Goal: Task Accomplishment & Management: Complete application form

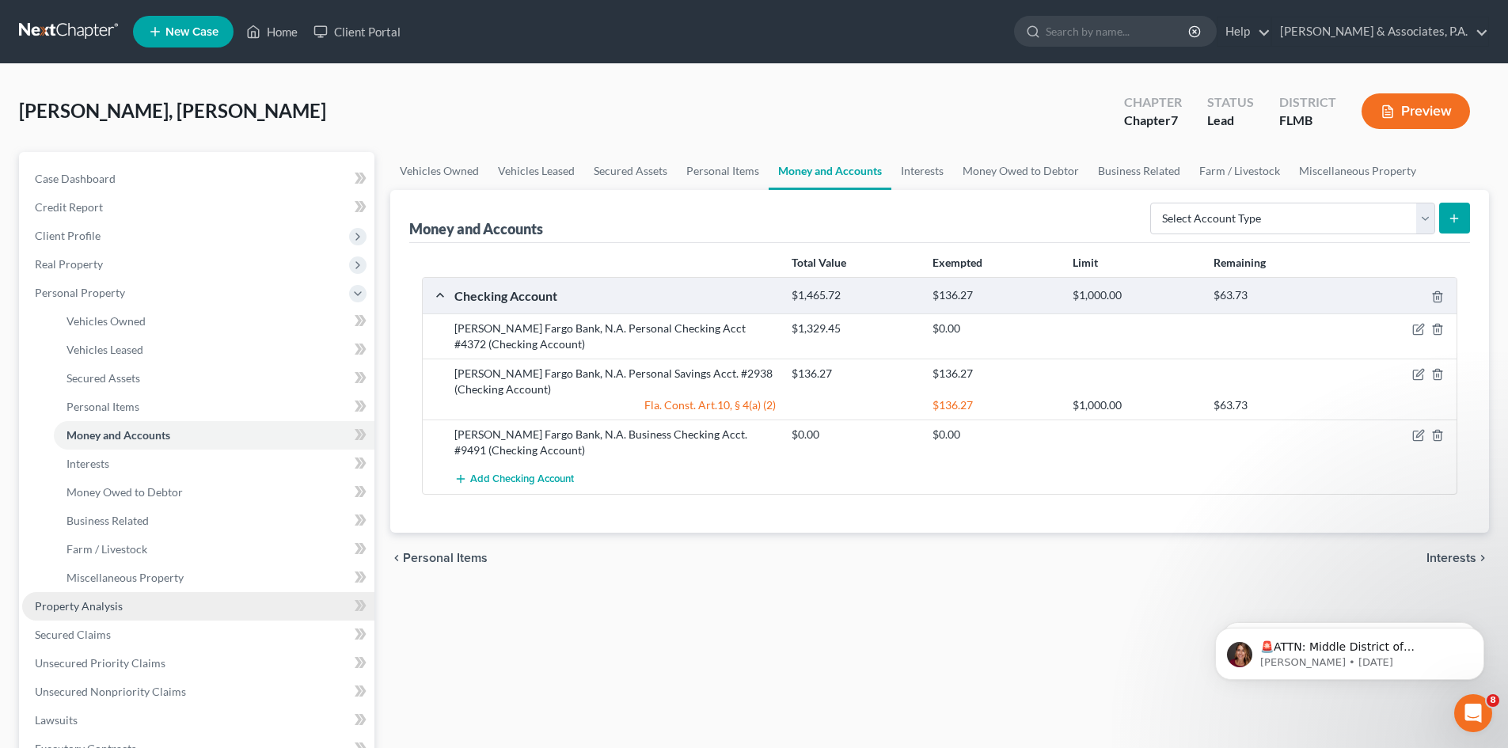
click at [121, 603] on link "Property Analysis" at bounding box center [198, 606] width 352 height 29
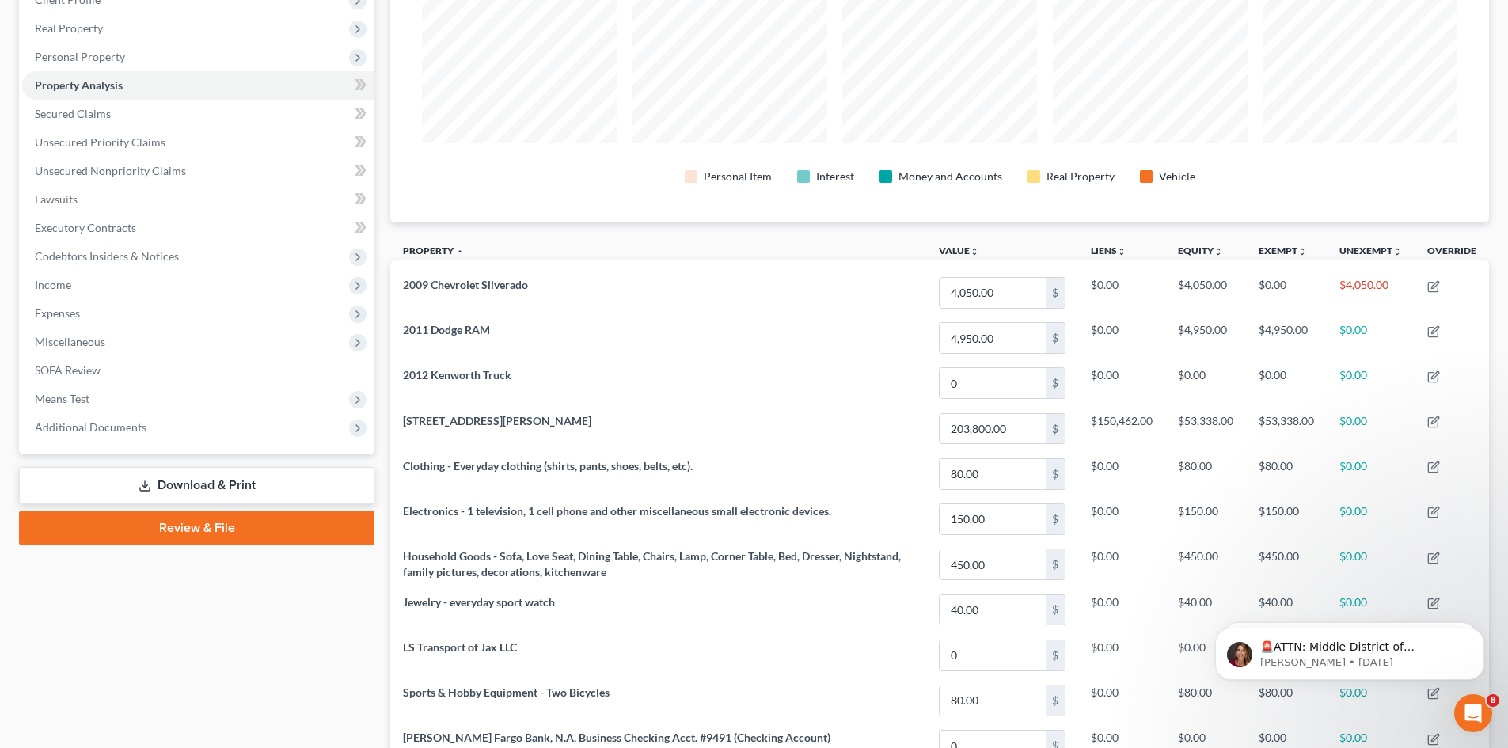
scroll to position [158, 0]
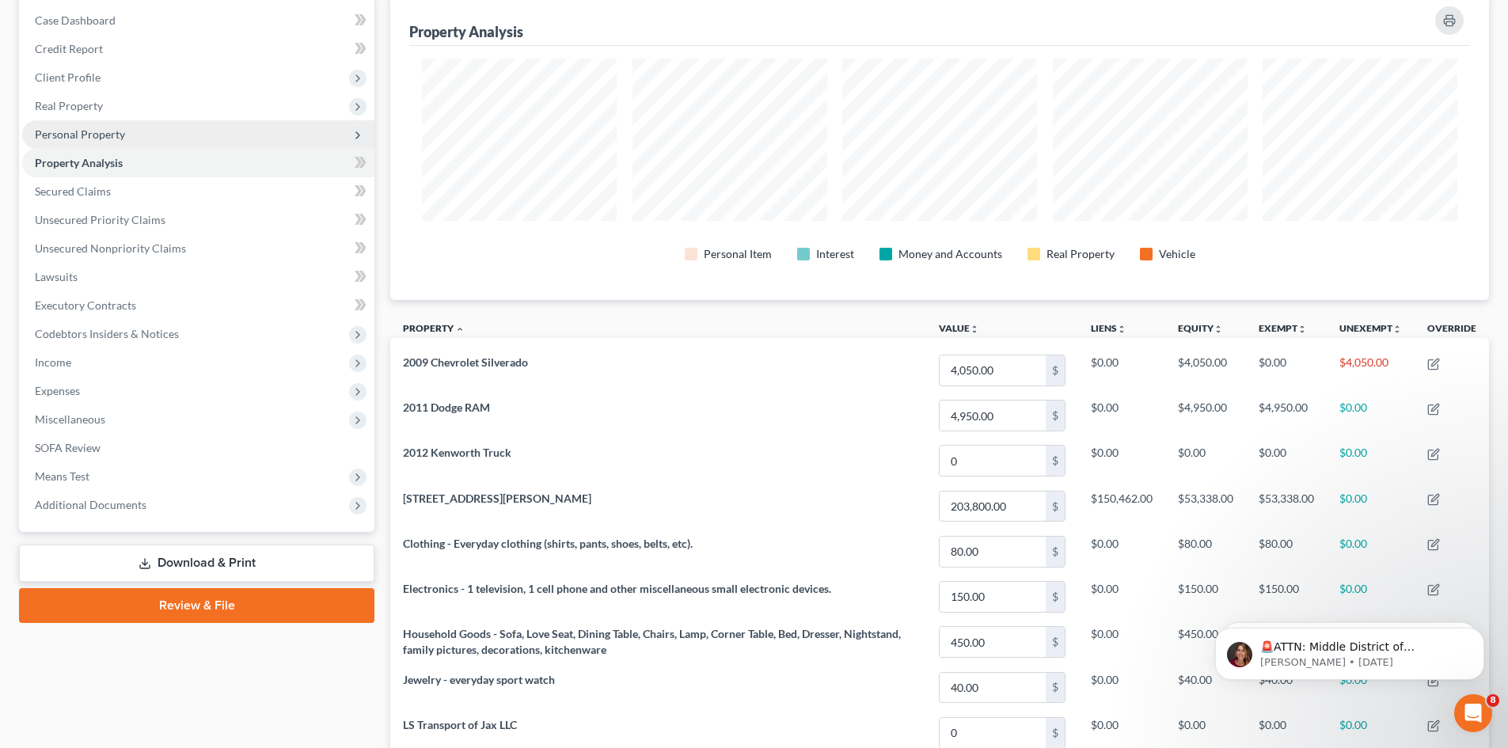
click at [103, 136] on span "Personal Property" at bounding box center [80, 133] width 90 height 13
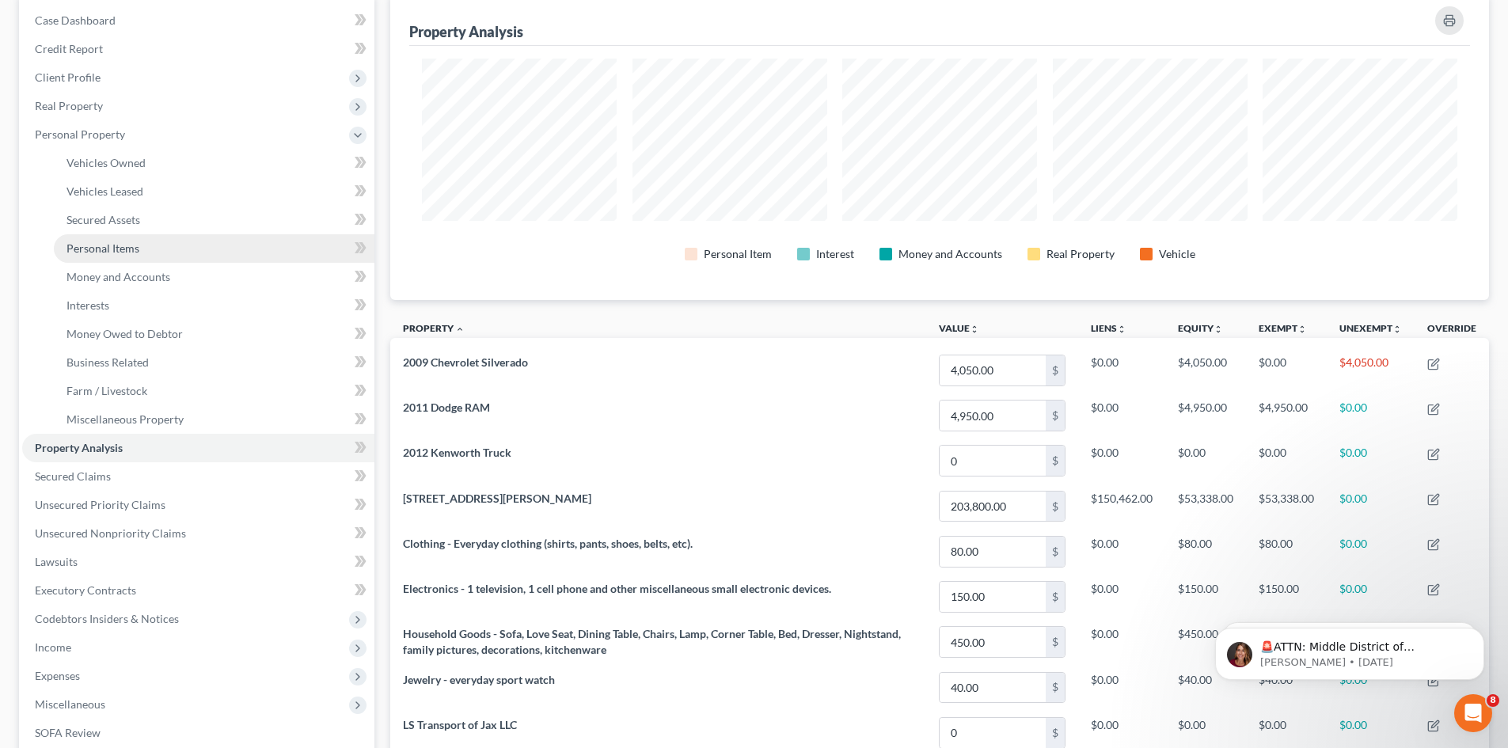
click at [100, 245] on span "Personal Items" at bounding box center [103, 248] width 73 height 13
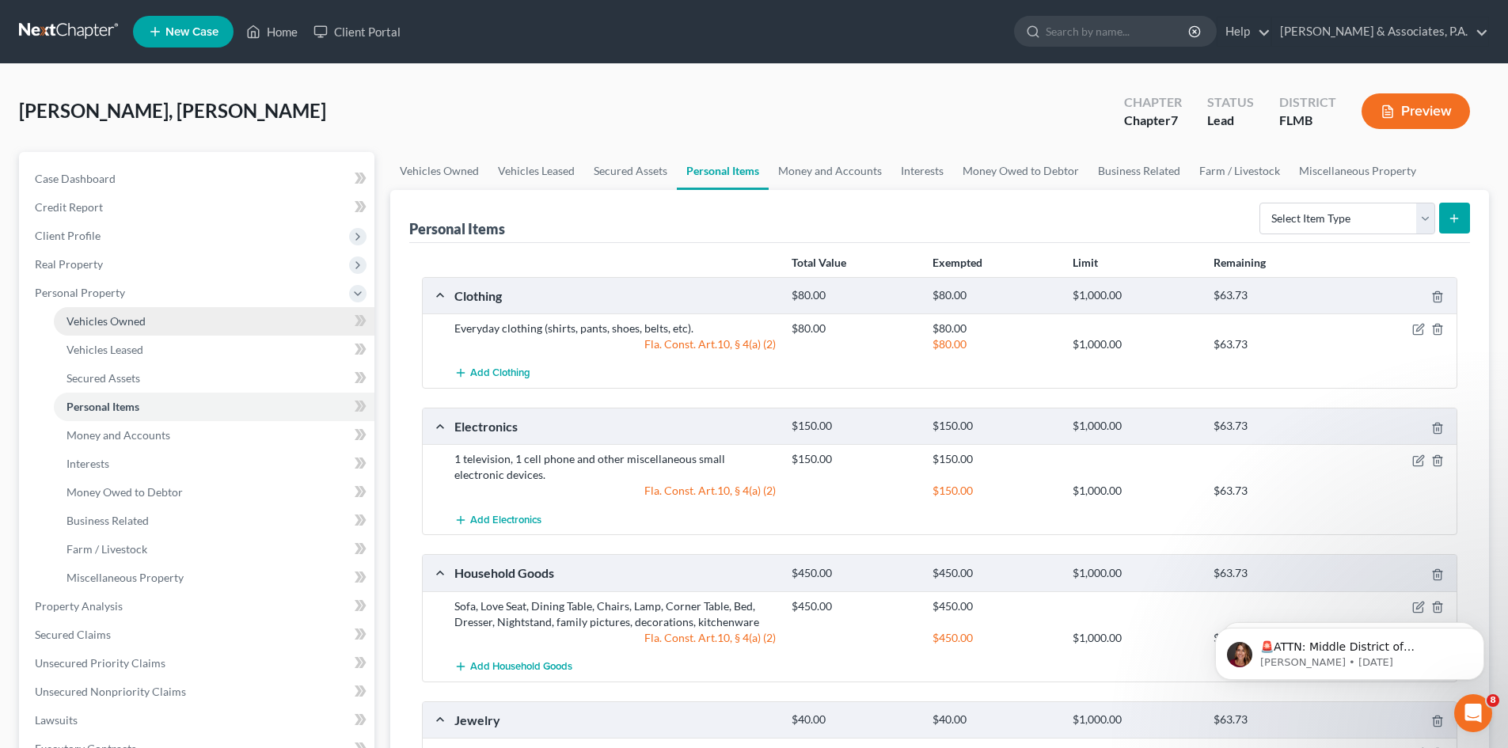
click at [136, 322] on span "Vehicles Owned" at bounding box center [106, 320] width 79 height 13
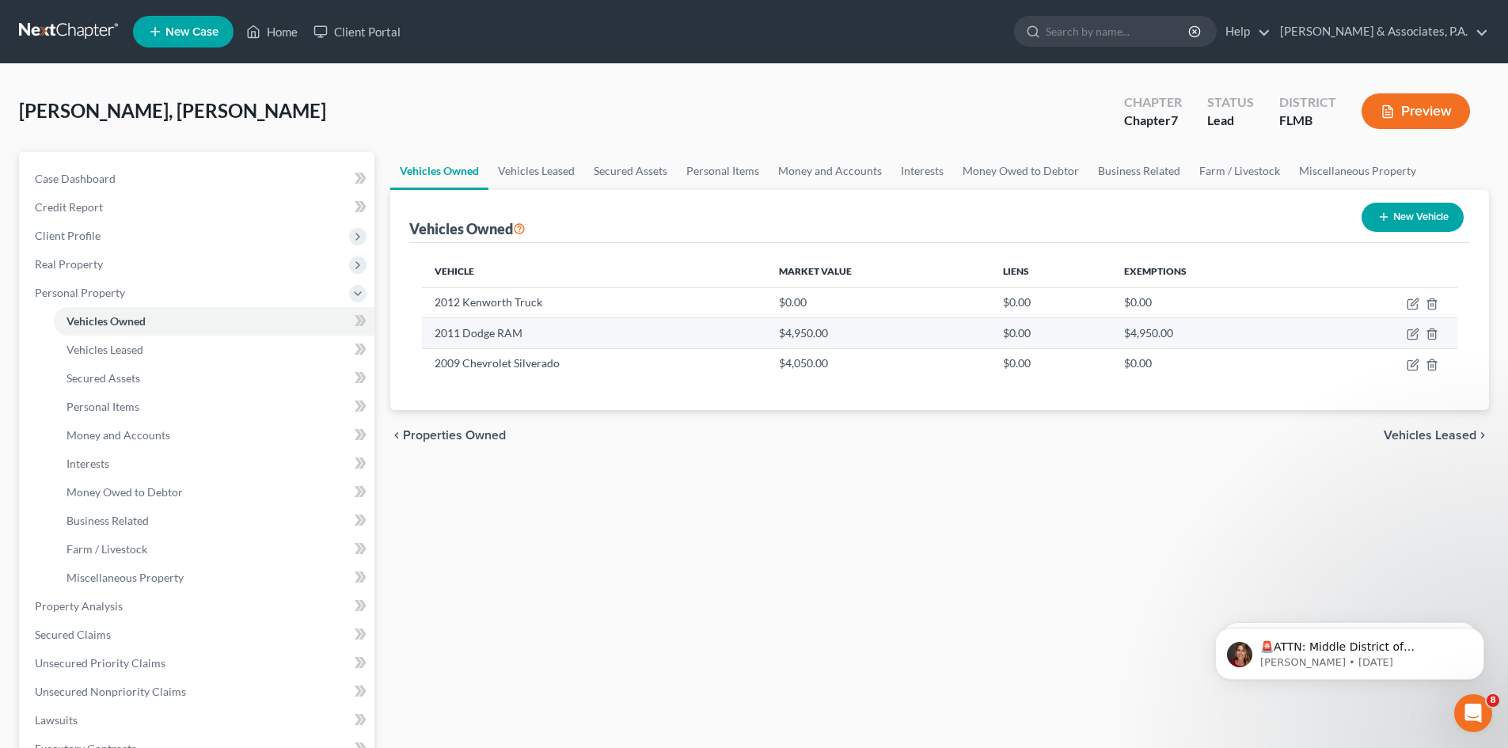
click at [1405, 332] on td at bounding box center [1385, 333] width 145 height 30
click at [1410, 332] on icon "button" at bounding box center [1413, 334] width 13 height 13
select select "0"
select select "15"
select select "2"
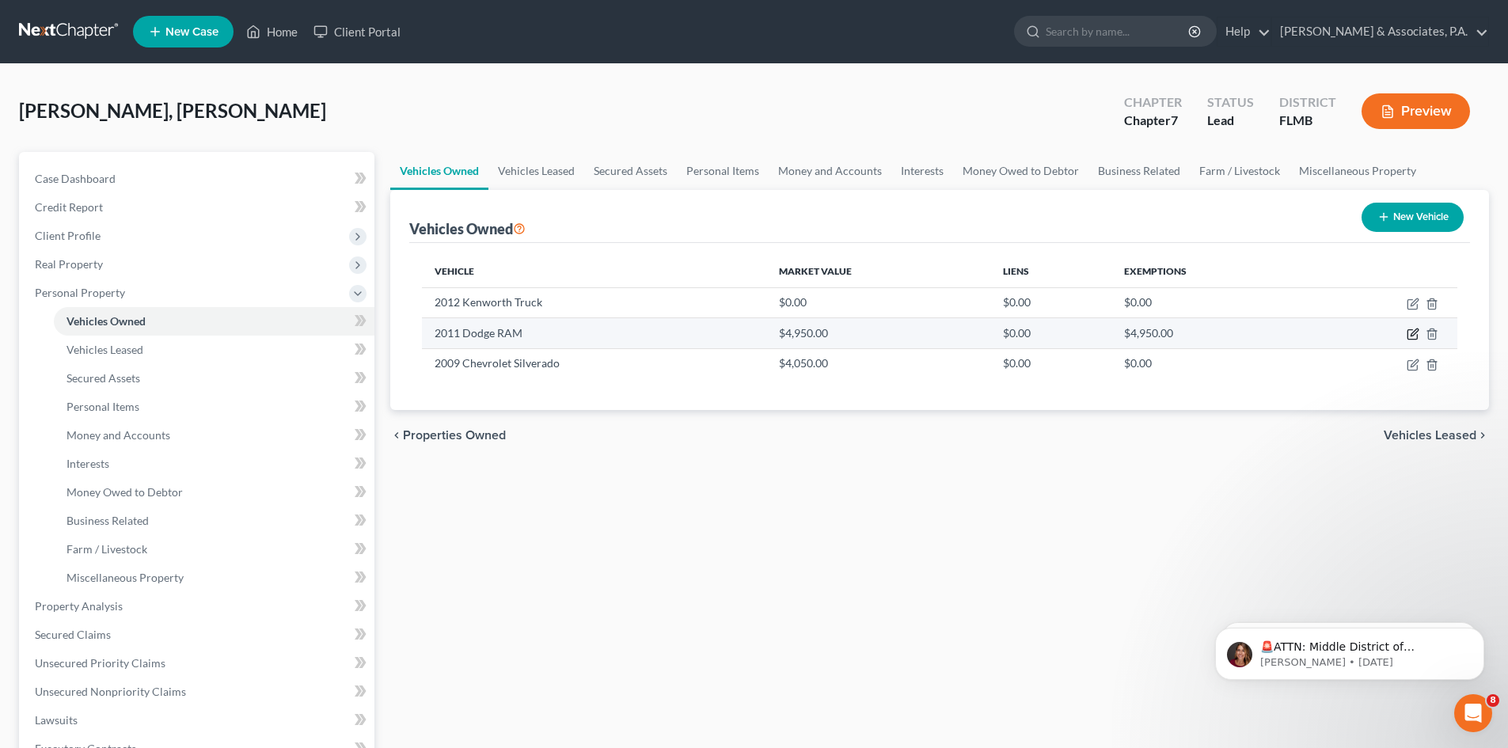
select select "0"
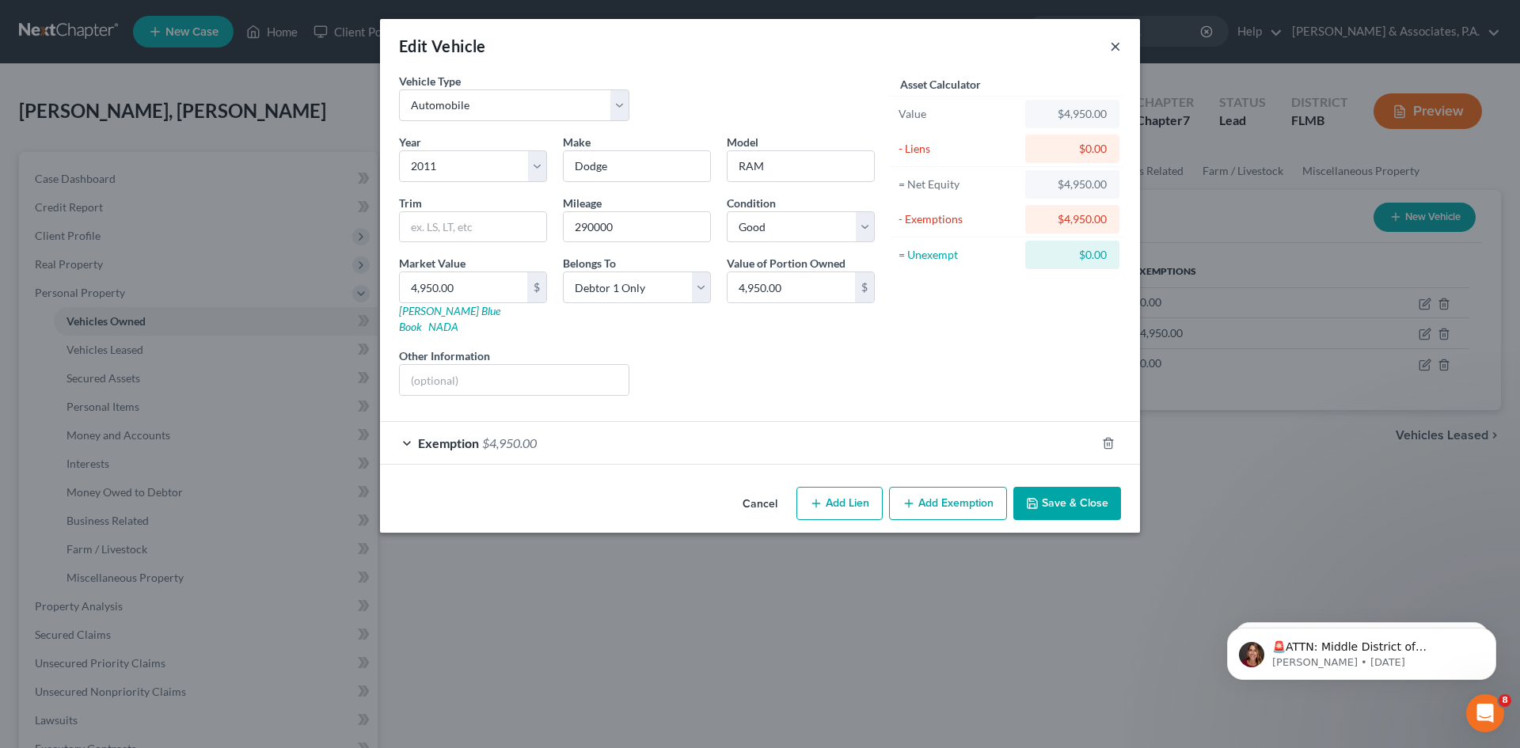
click at [1113, 45] on button "×" at bounding box center [1115, 45] width 11 height 19
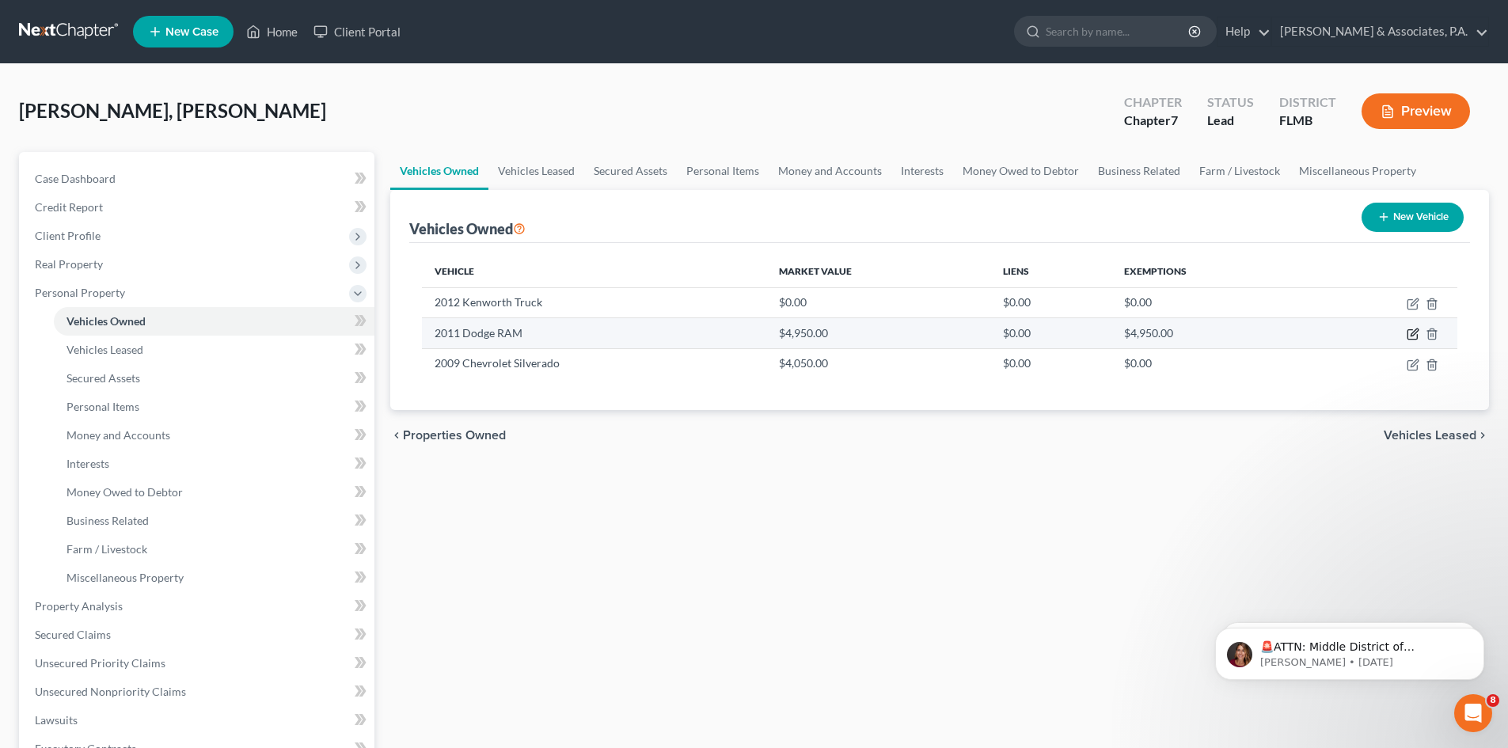
click at [1410, 333] on icon "button" at bounding box center [1413, 334] width 13 height 13
select select "0"
select select "15"
select select "2"
select select "0"
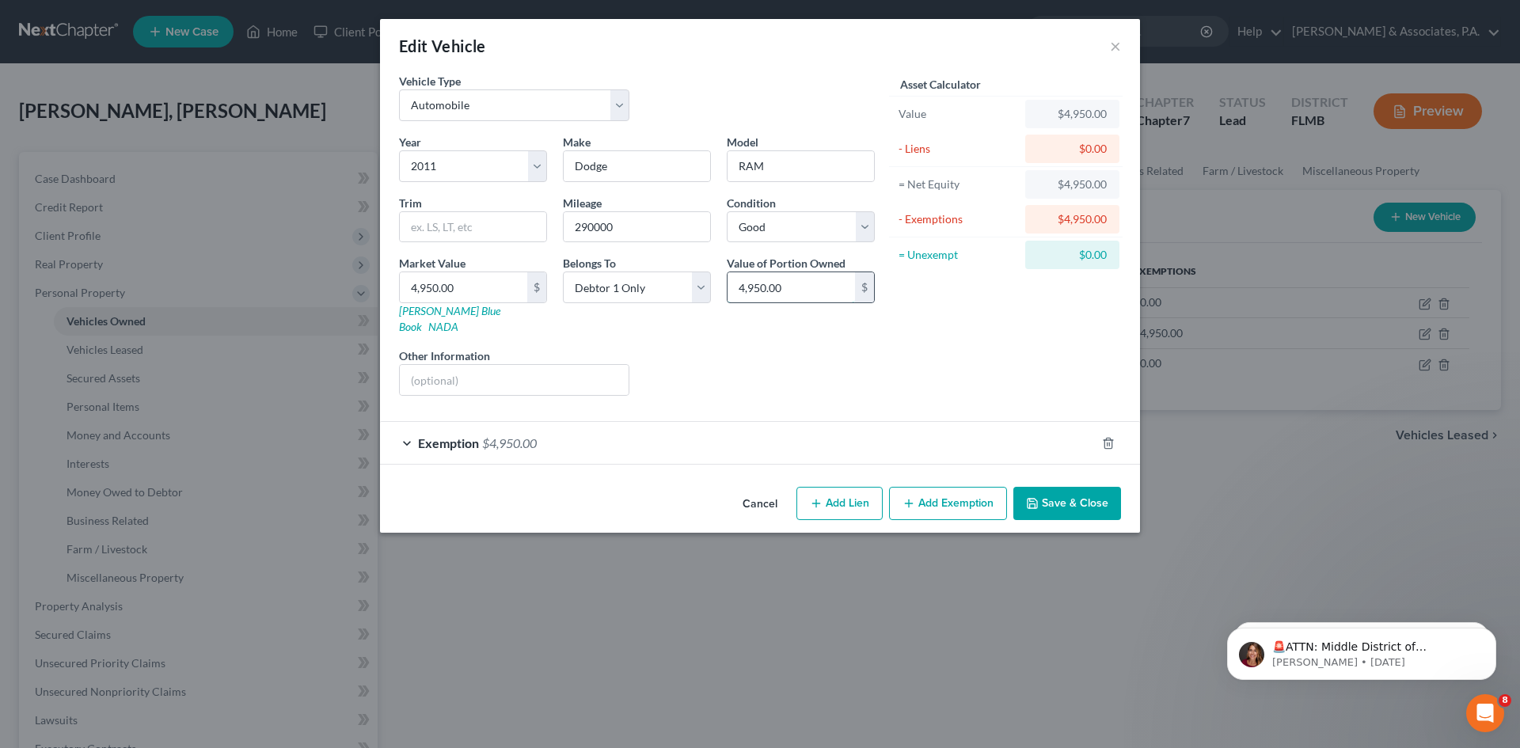
click at [744, 291] on input "4,950.00" at bounding box center [791, 287] width 127 height 30
type input "3,850.00"
click at [1108, 443] on line "button" at bounding box center [1108, 444] width 0 height 3
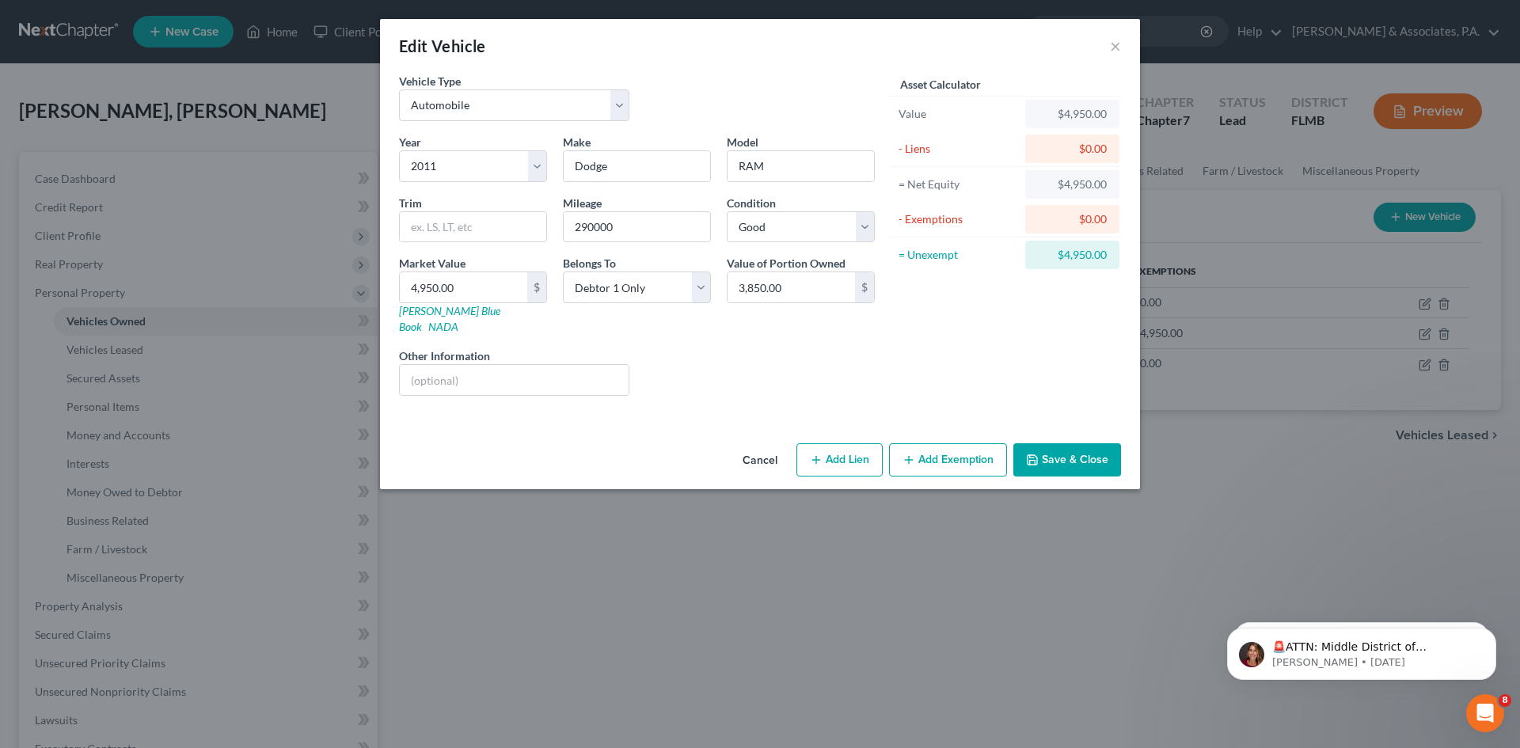
click at [1056, 452] on button "Save & Close" at bounding box center [1068, 459] width 108 height 33
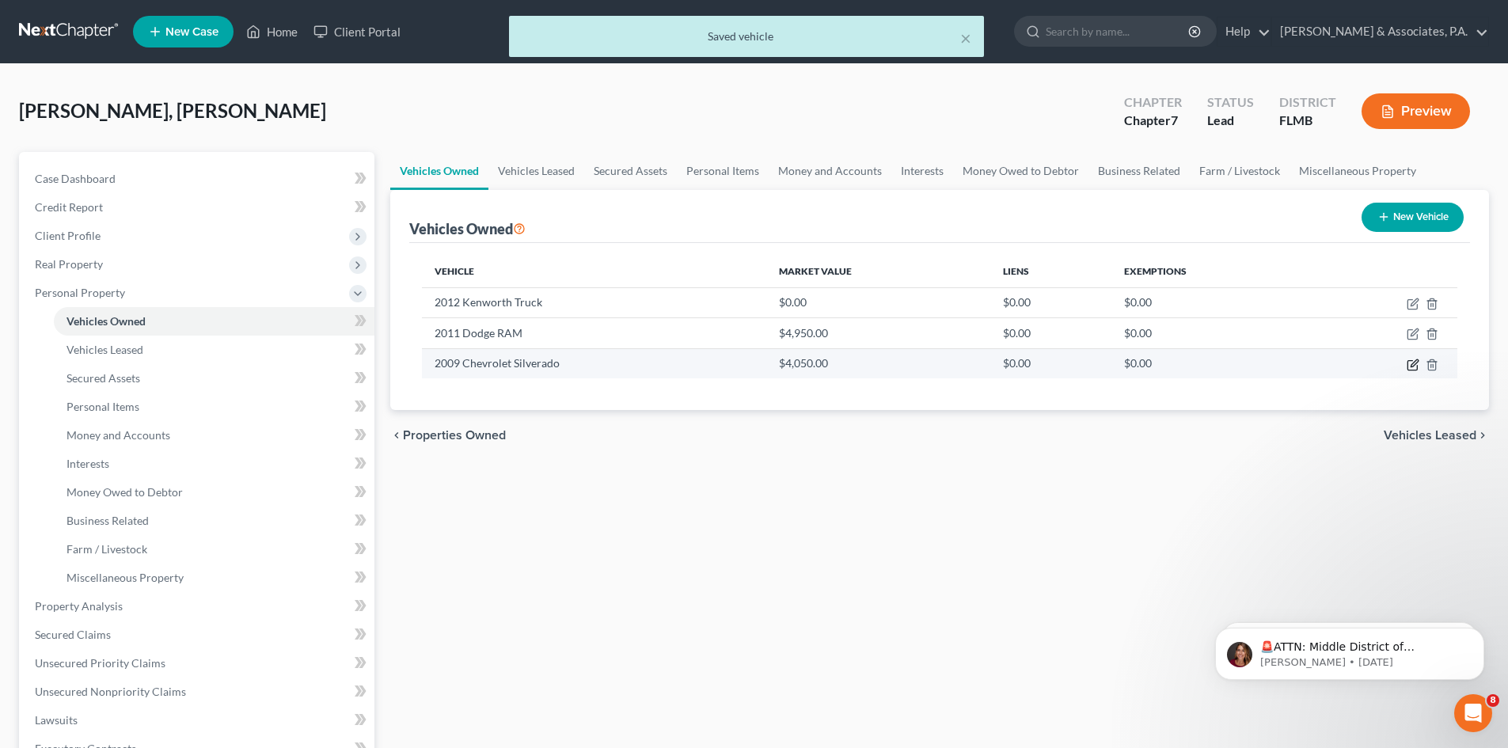
click at [1410, 367] on icon "button" at bounding box center [1413, 365] width 13 height 13
select select "0"
select select "17"
select select "4"
select select "0"
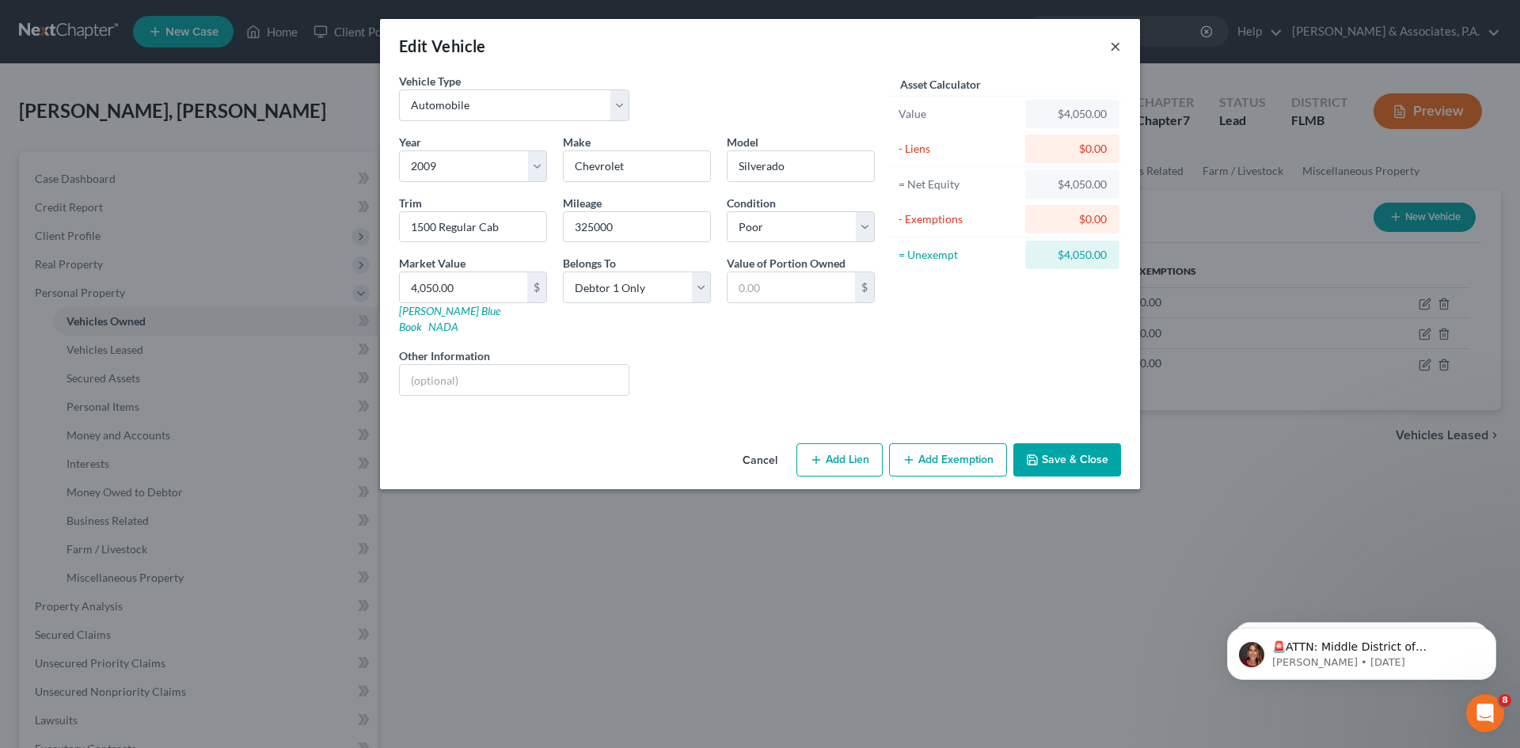
click at [1117, 52] on button "×" at bounding box center [1115, 45] width 11 height 19
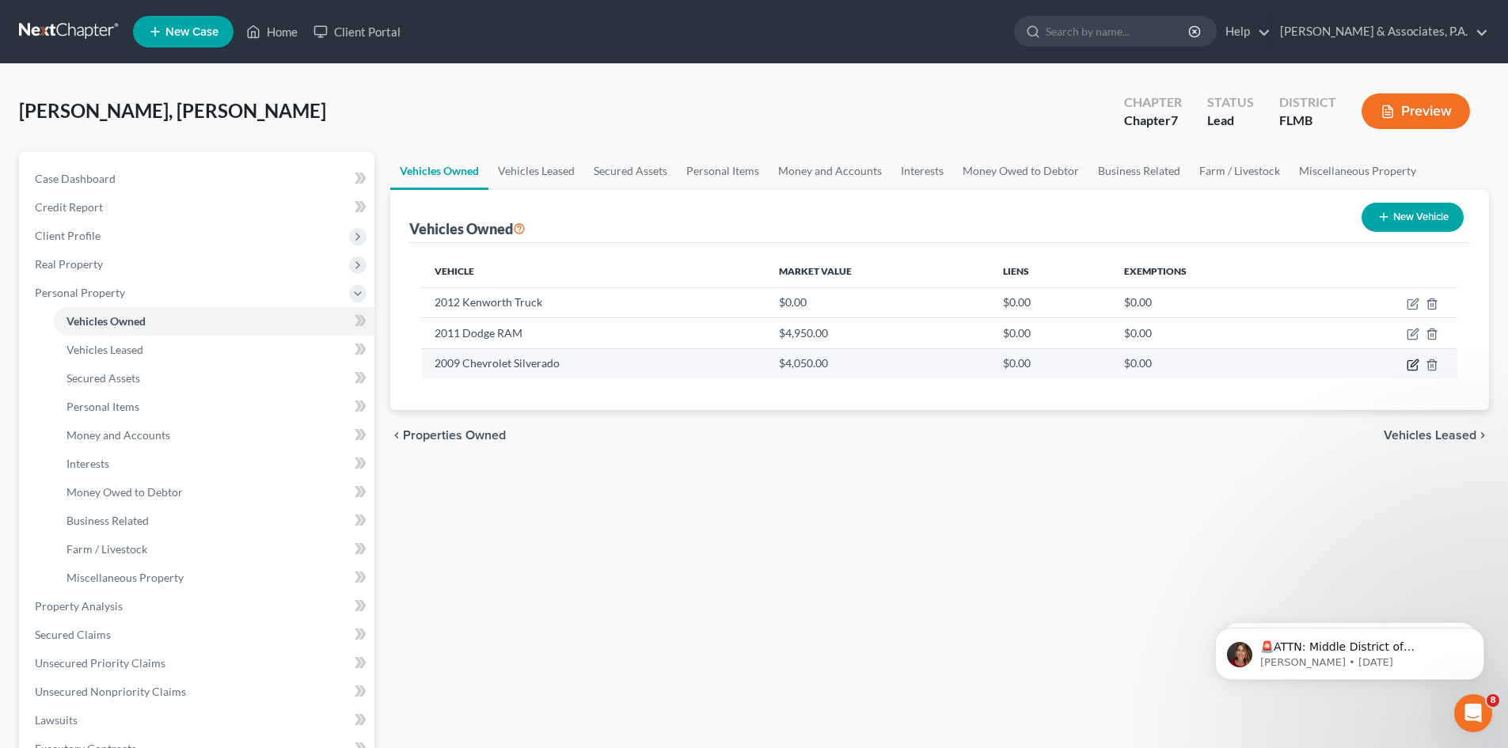
click at [1410, 365] on icon "button" at bounding box center [1413, 365] width 13 height 13
select select "0"
select select "17"
select select "4"
select select "0"
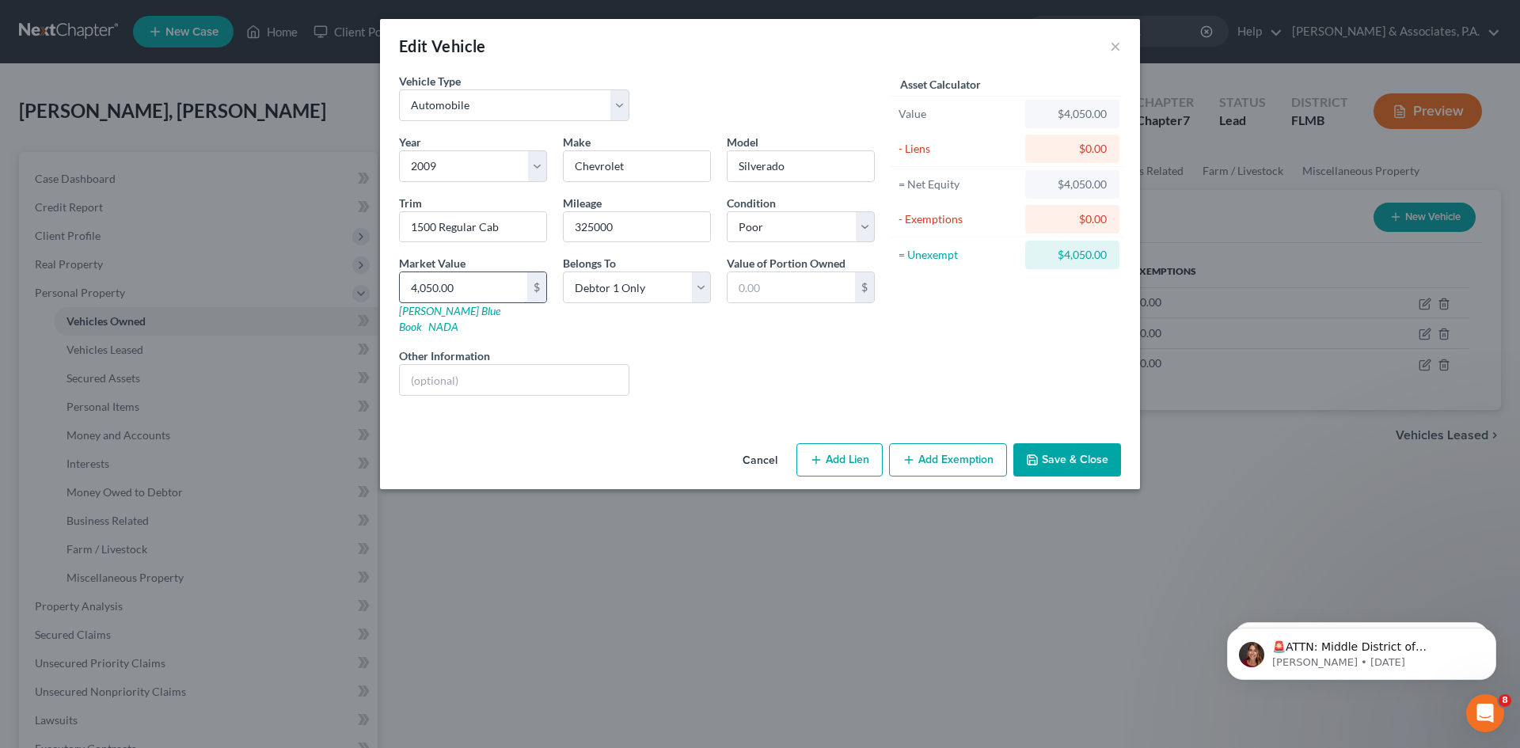
click at [431, 287] on input "4,050.00" at bounding box center [463, 287] width 127 height 30
click at [1067, 447] on button "Save & Close" at bounding box center [1068, 459] width 108 height 33
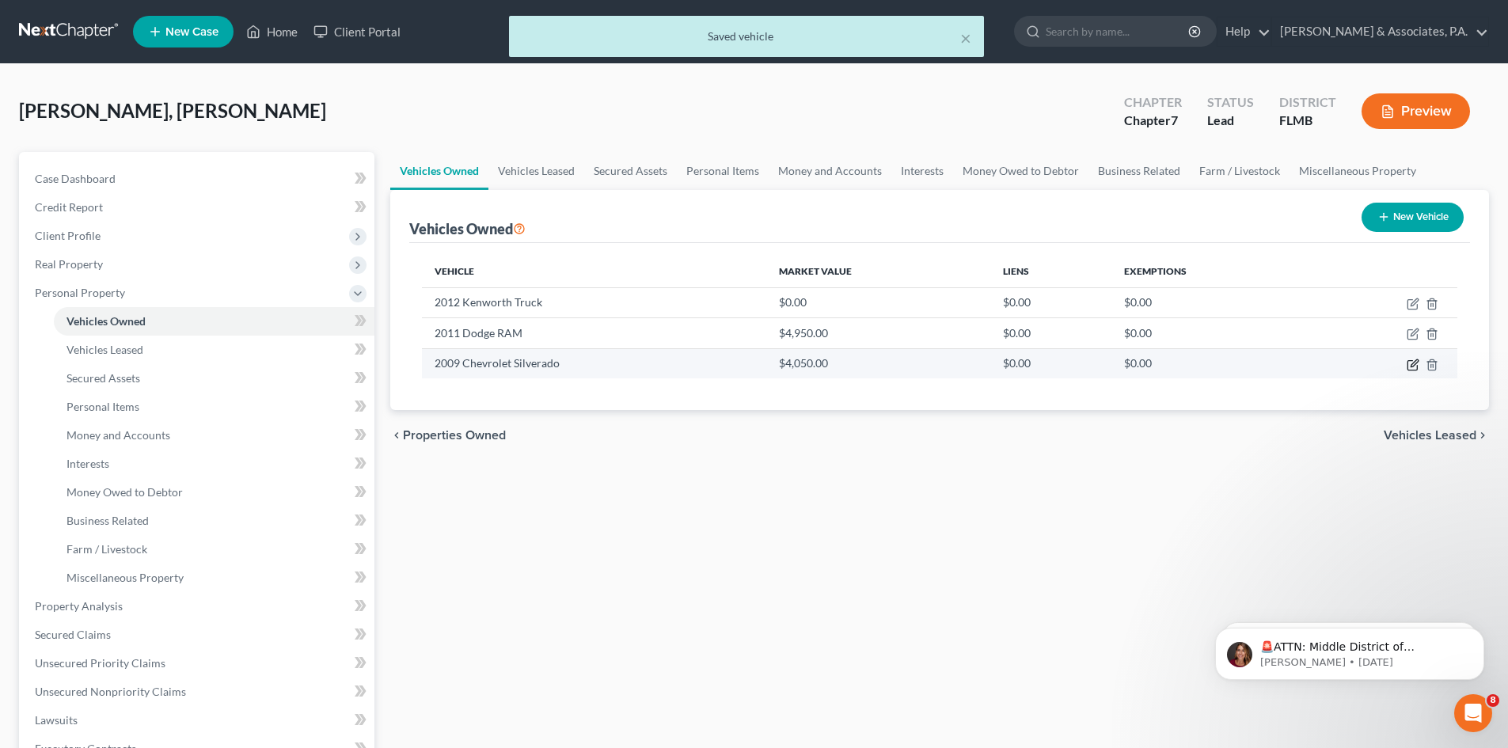
click at [1410, 364] on icon "button" at bounding box center [1413, 365] width 13 height 13
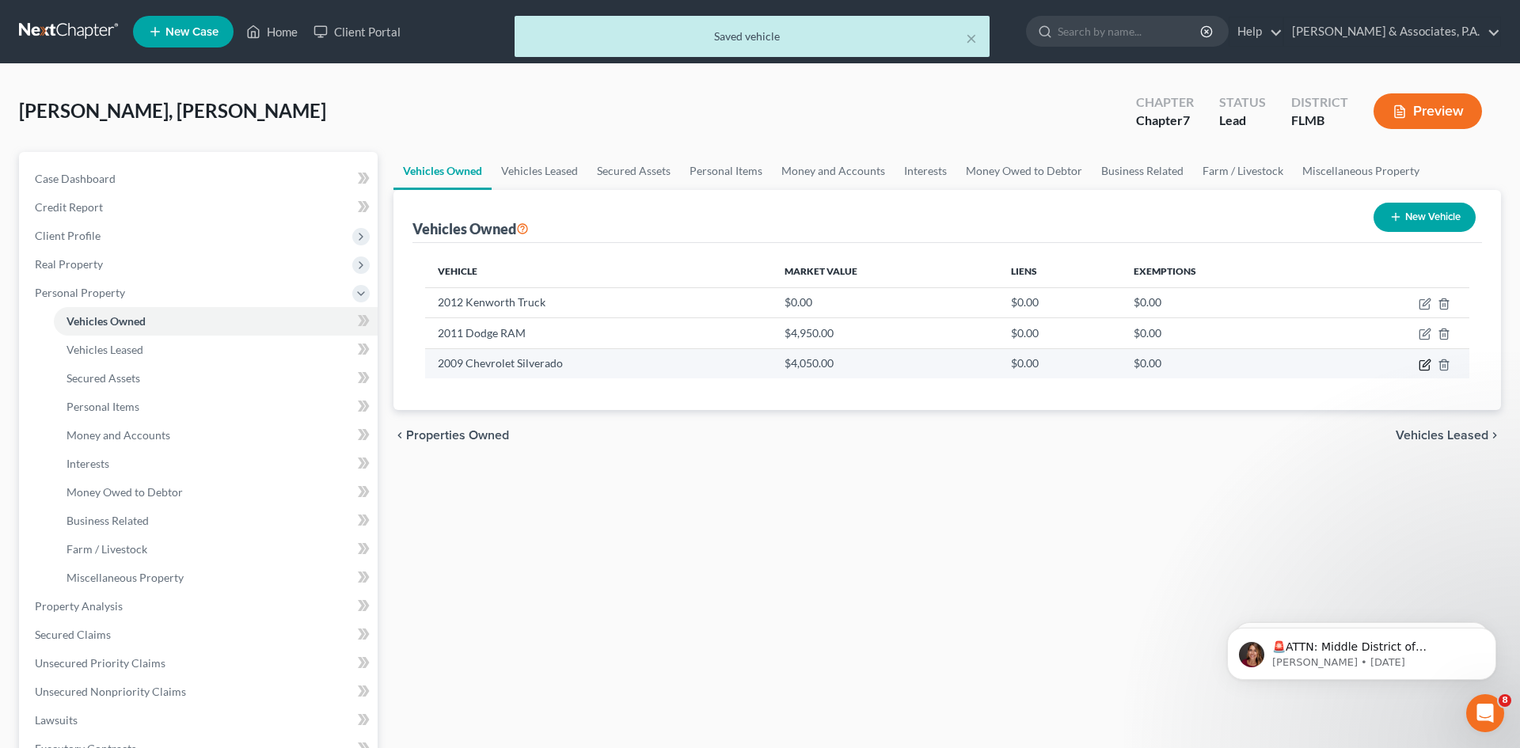
select select "0"
select select "17"
select select "4"
select select "0"
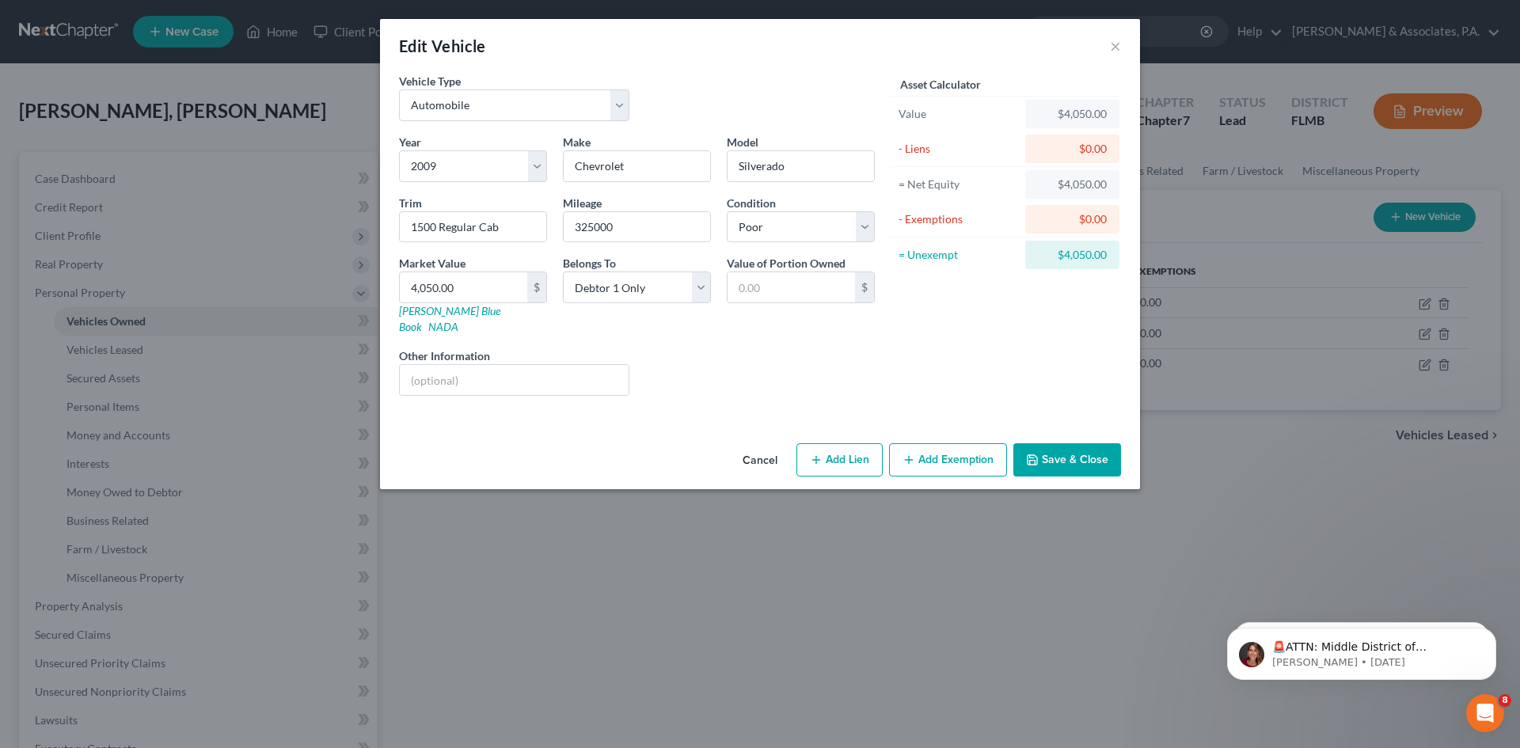
click at [1060, 445] on button "Save & Close" at bounding box center [1068, 459] width 108 height 33
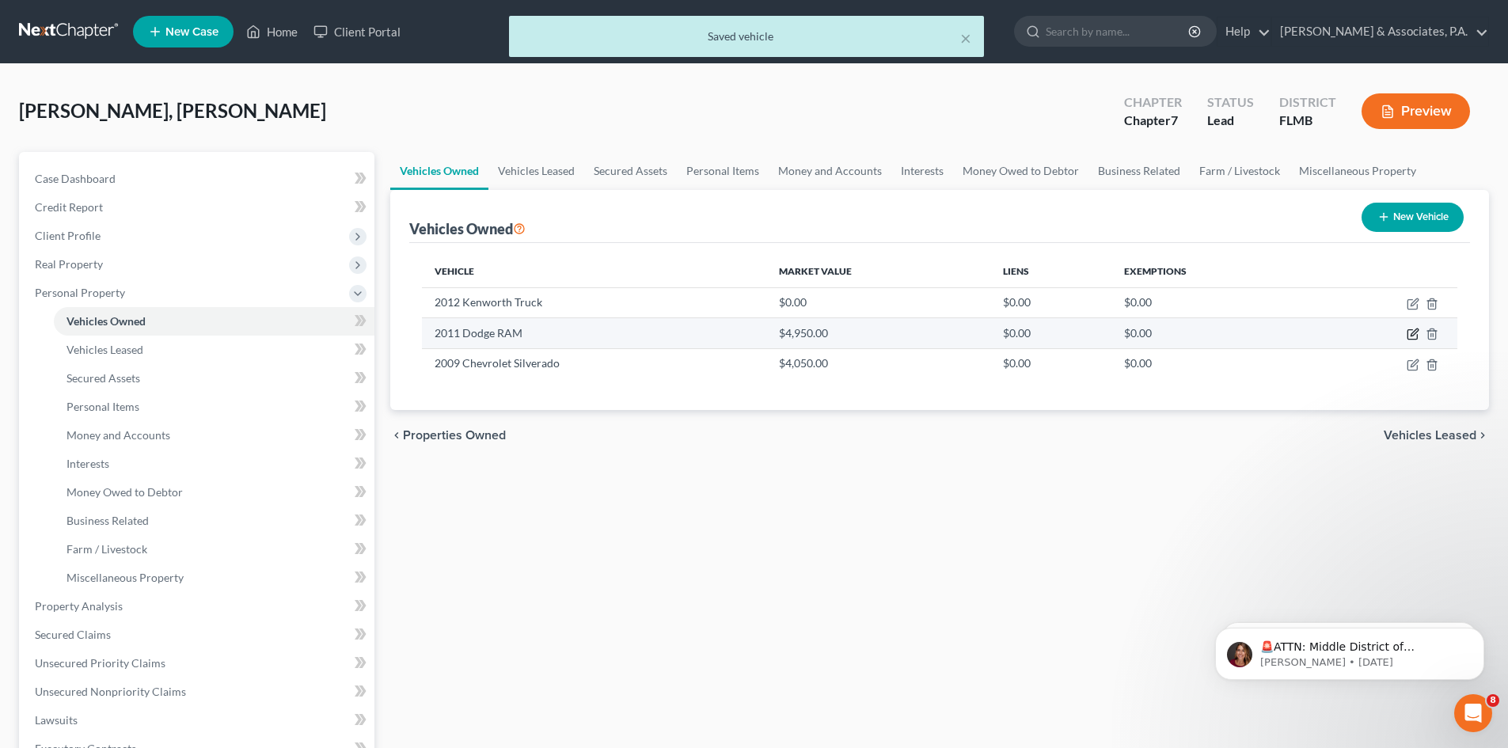
click at [1413, 333] on icon "button" at bounding box center [1414, 332] width 7 height 7
select select "0"
select select "15"
select select "2"
select select "0"
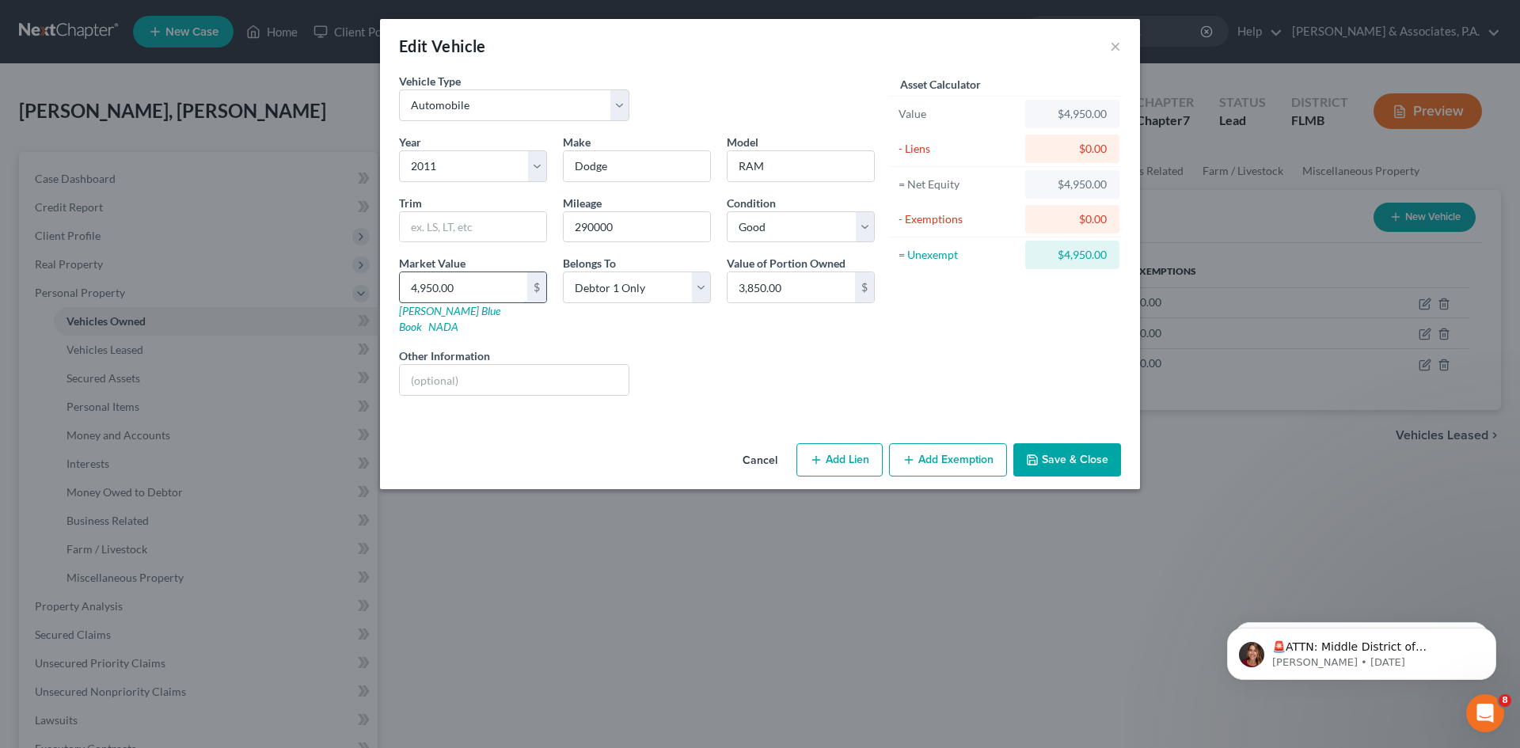
click at [475, 294] on input "4,950.00" at bounding box center [463, 287] width 127 height 30
drag, startPoint x: 475, startPoint y: 294, endPoint x: 413, endPoint y: 295, distance: 61.8
click at [413, 295] on input "4,950.00" at bounding box center [463, 287] width 127 height 30
type input "3"
type input "3.00"
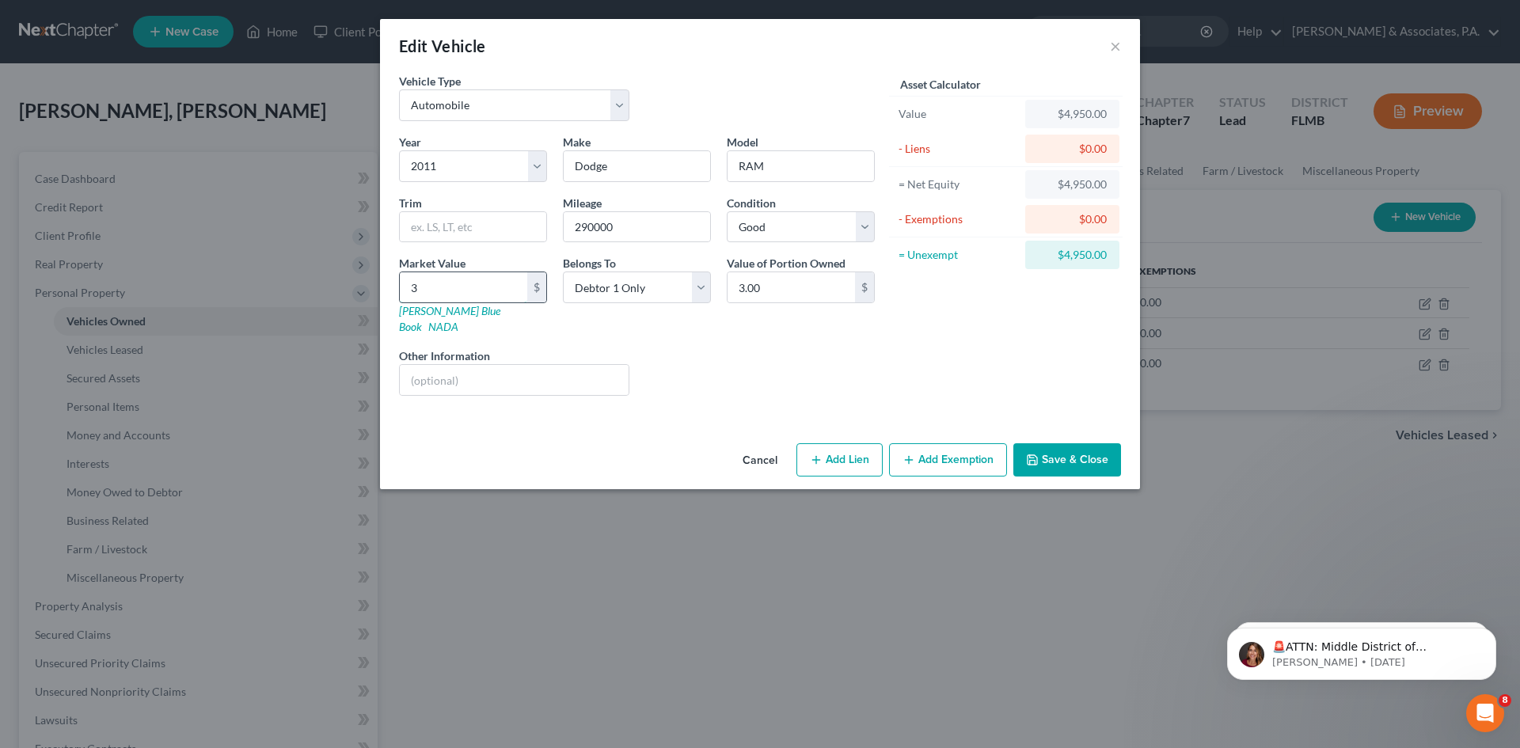
type input "38"
type input "38.00"
type input "385"
type input "385.00"
type input "3850"
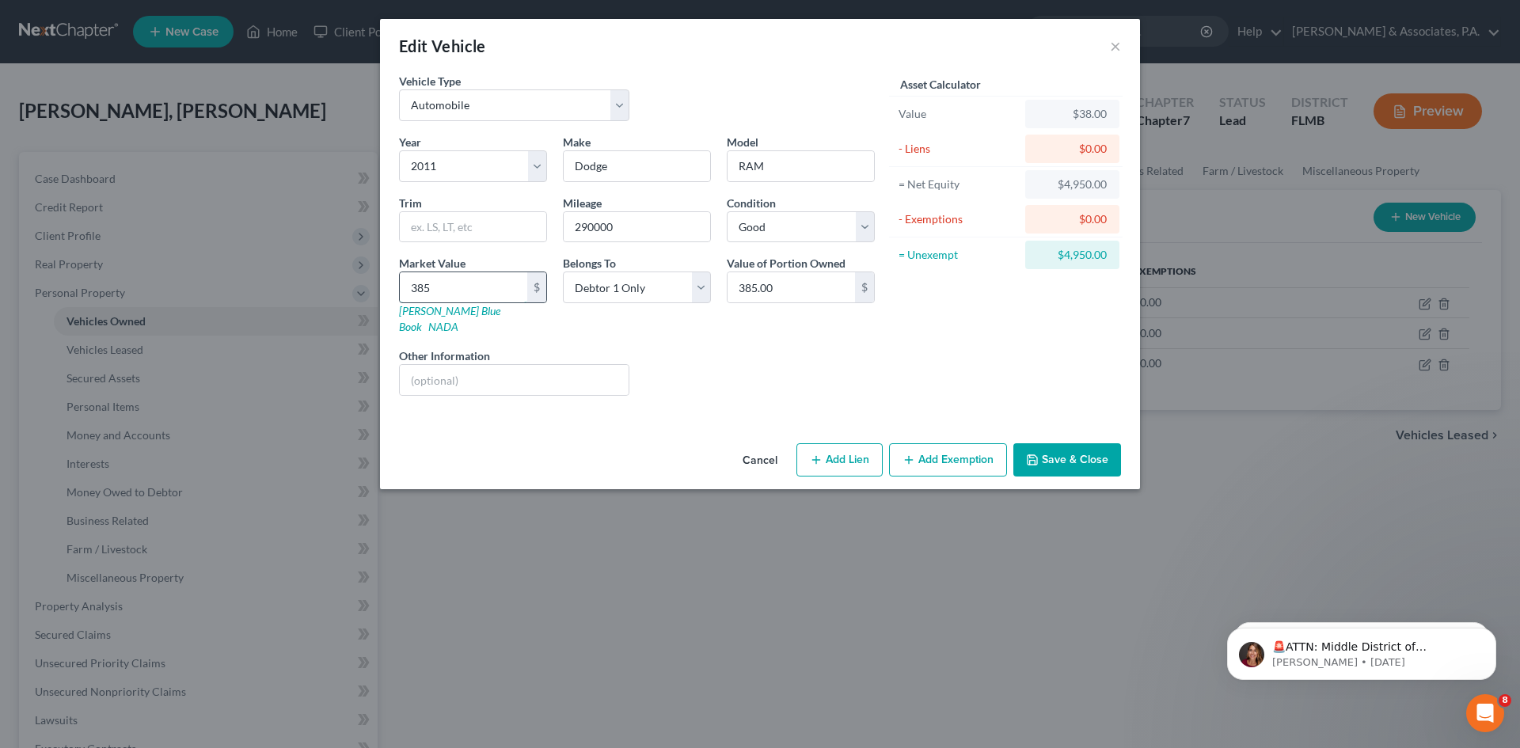
type input "3,850.00"
click at [1050, 448] on button "Save & Close" at bounding box center [1068, 459] width 108 height 33
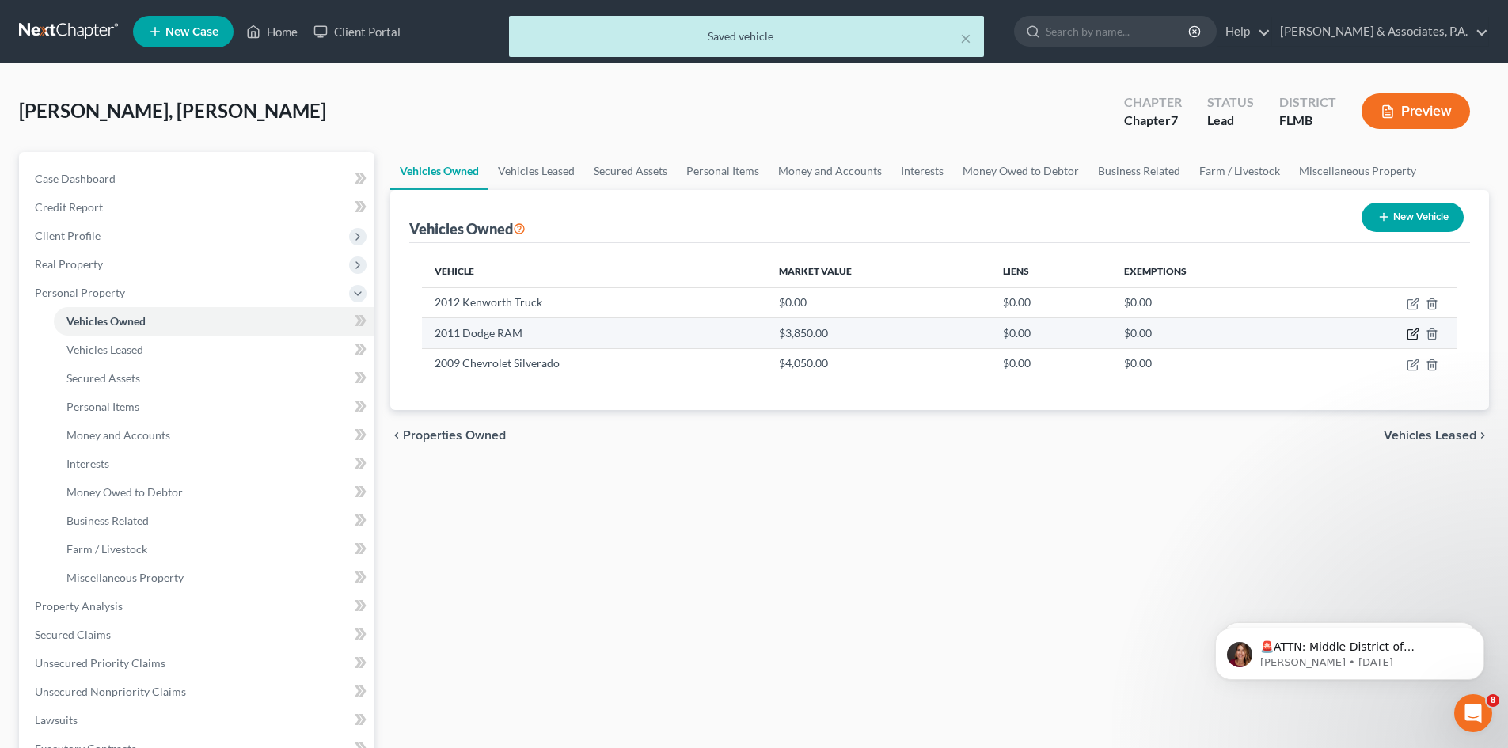
click at [1412, 333] on icon "button" at bounding box center [1413, 334] width 13 height 13
select select "0"
select select "15"
select select "2"
select select "0"
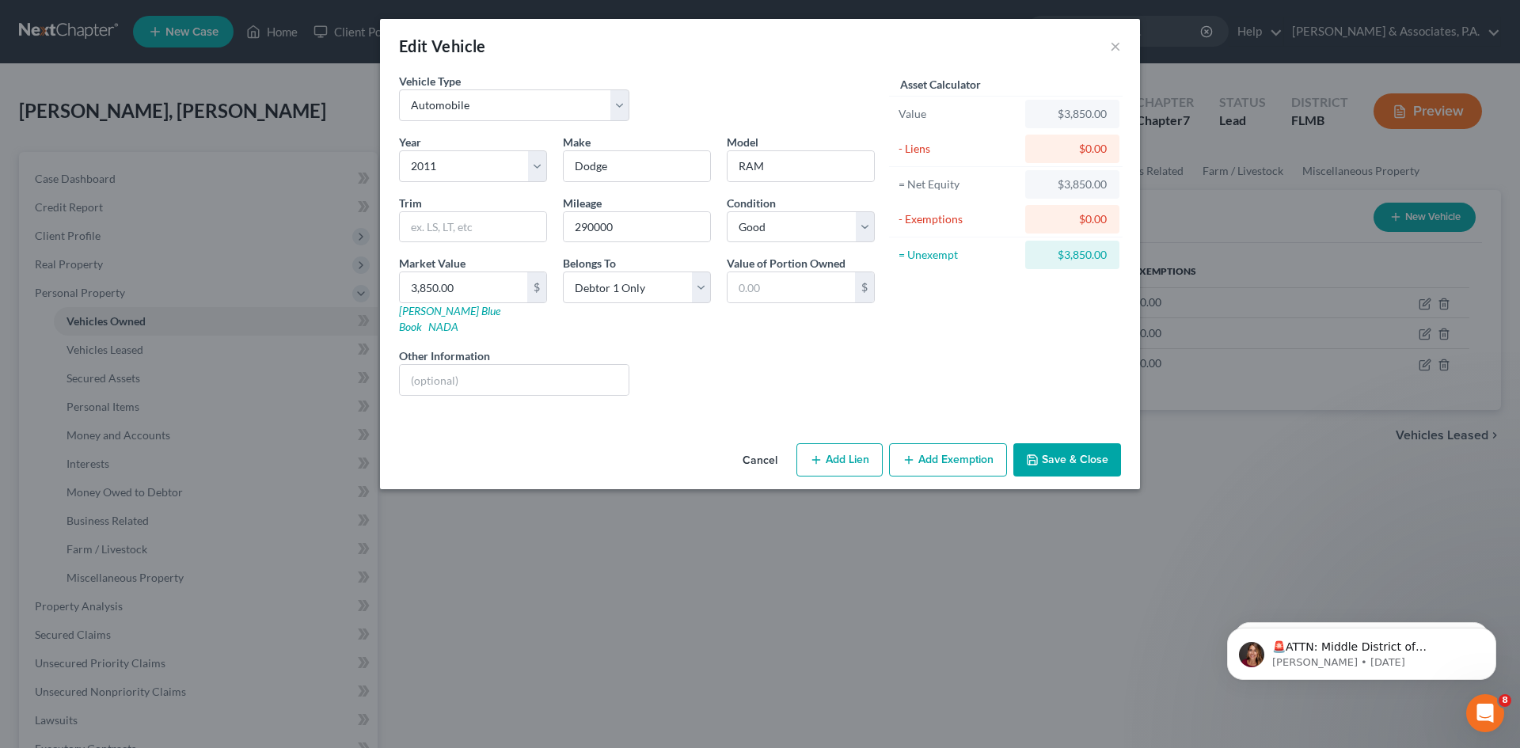
click at [938, 443] on button "Add Exemption" at bounding box center [948, 459] width 118 height 33
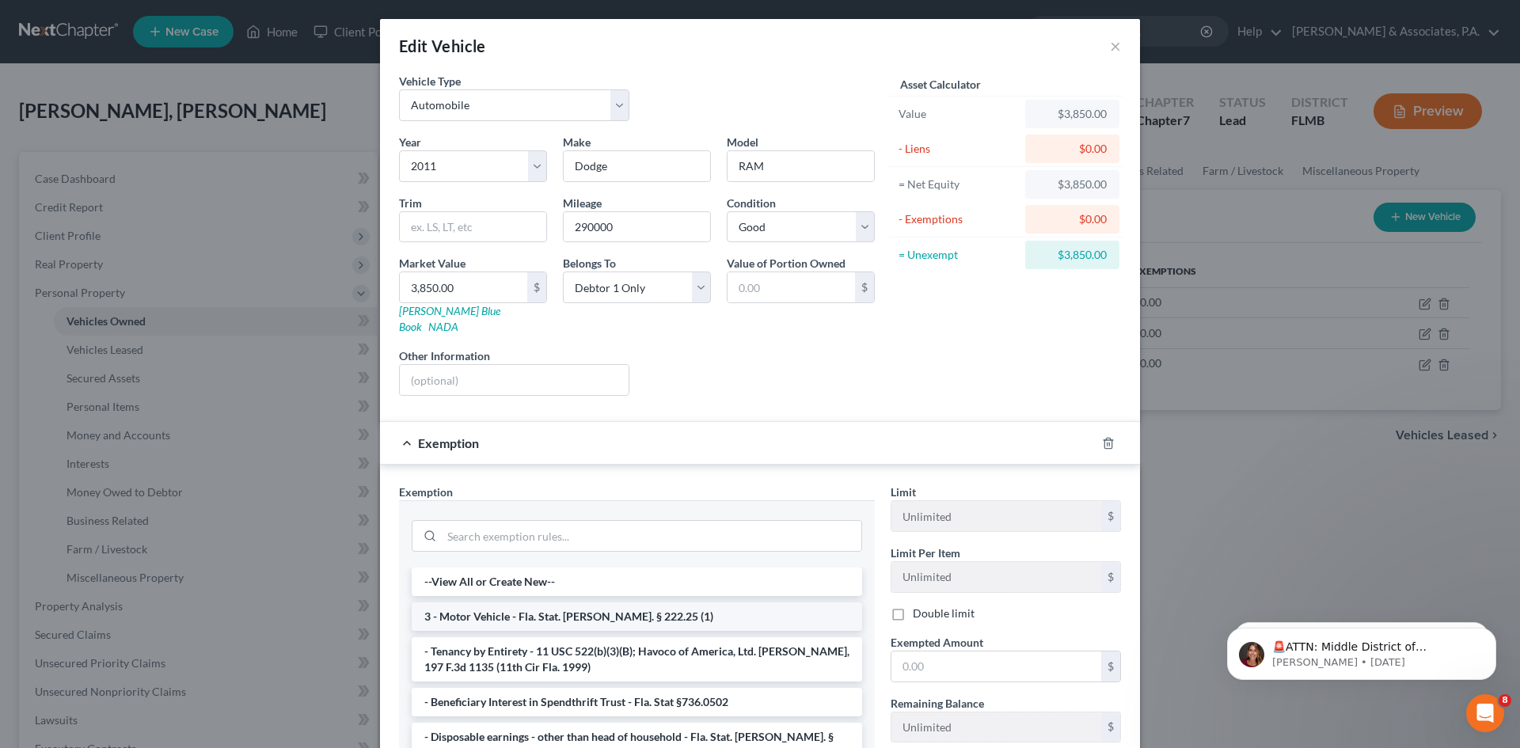
click at [599, 603] on li "3 - Motor Vehicle - Fla. Stat. [PERSON_NAME]. § 222.25 (1)" at bounding box center [637, 617] width 451 height 29
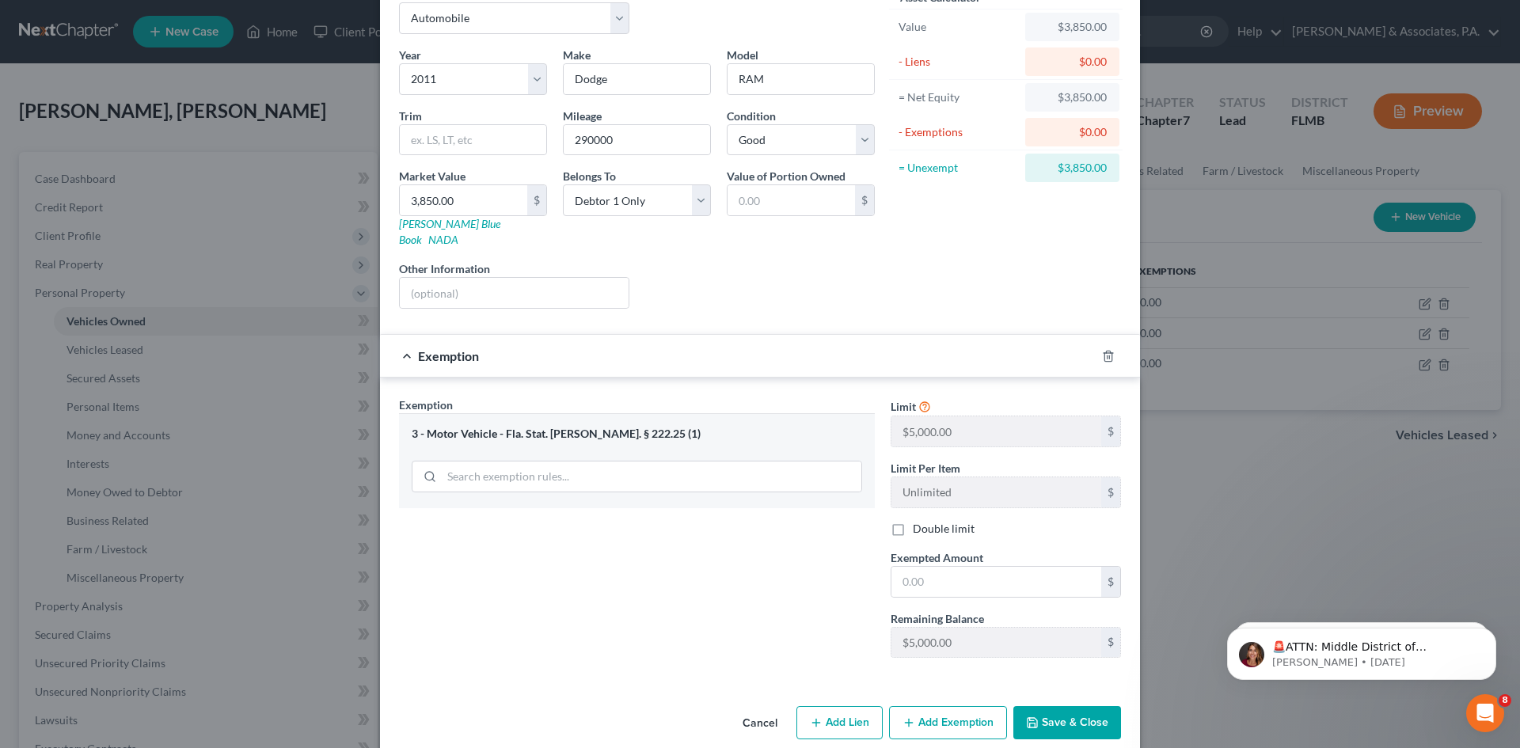
scroll to position [94, 0]
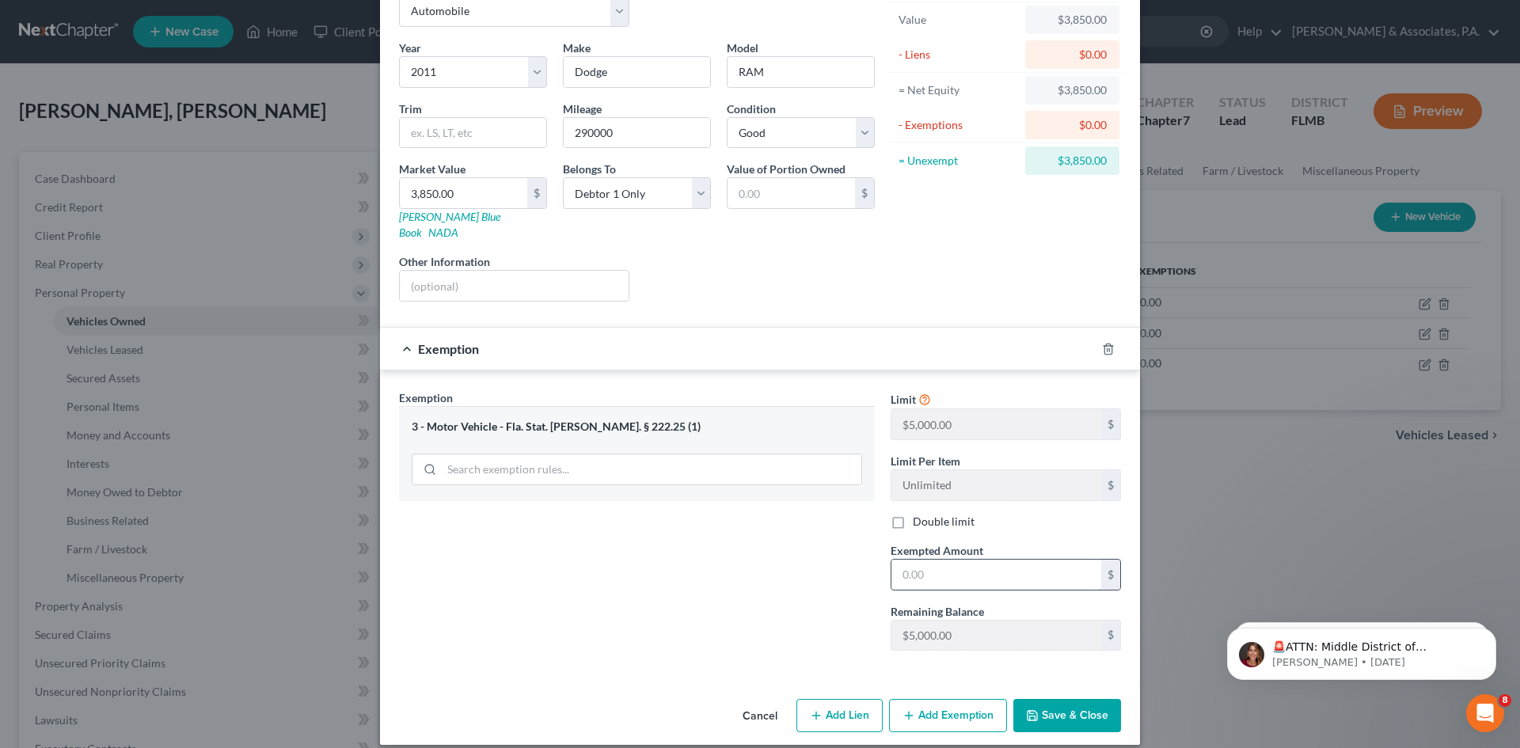
click at [901, 563] on input "text" at bounding box center [997, 575] width 210 height 30
type input "3,850.00"
click at [1021, 699] on button "Save & Close" at bounding box center [1068, 715] width 108 height 33
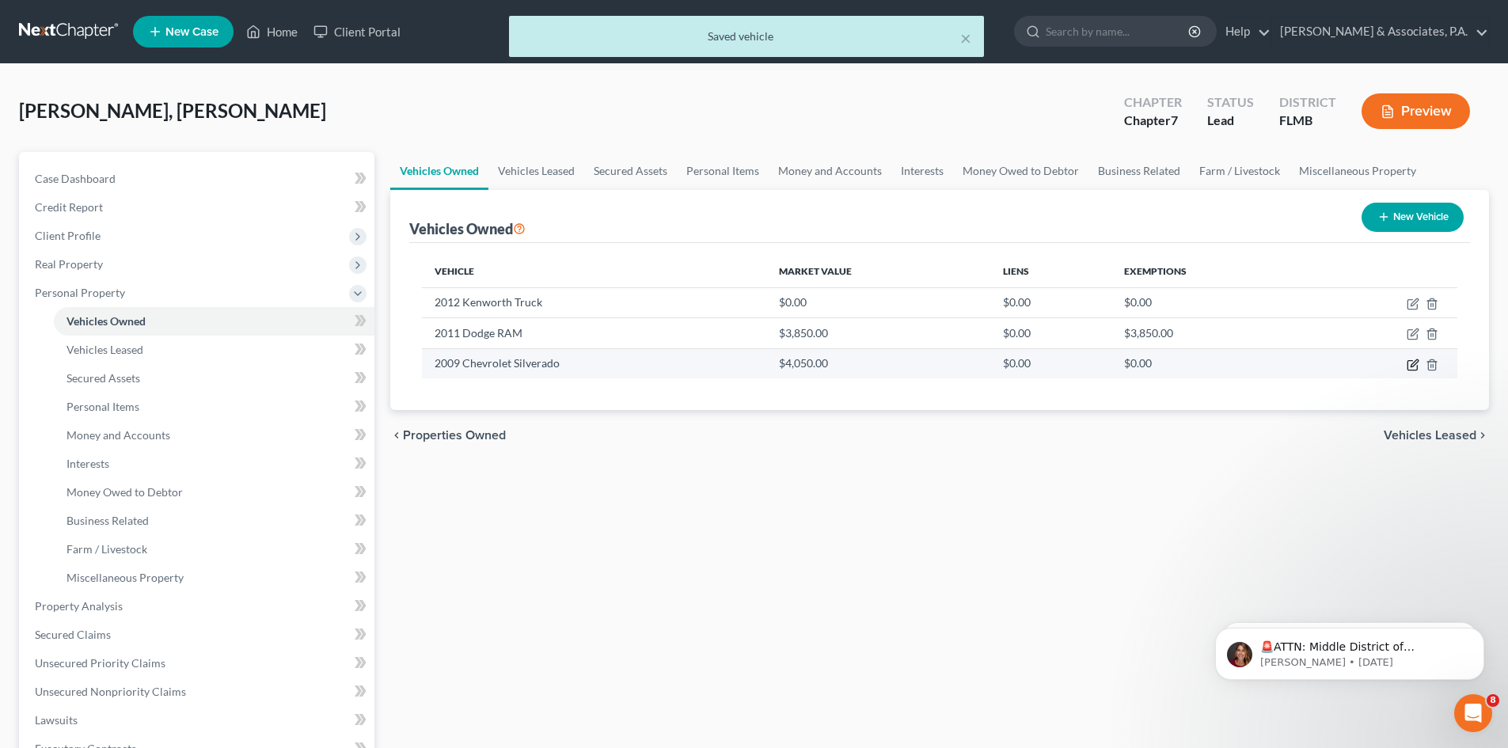
click at [1412, 365] on icon "button" at bounding box center [1414, 363] width 7 height 7
select select "0"
select select "17"
select select "4"
select select "0"
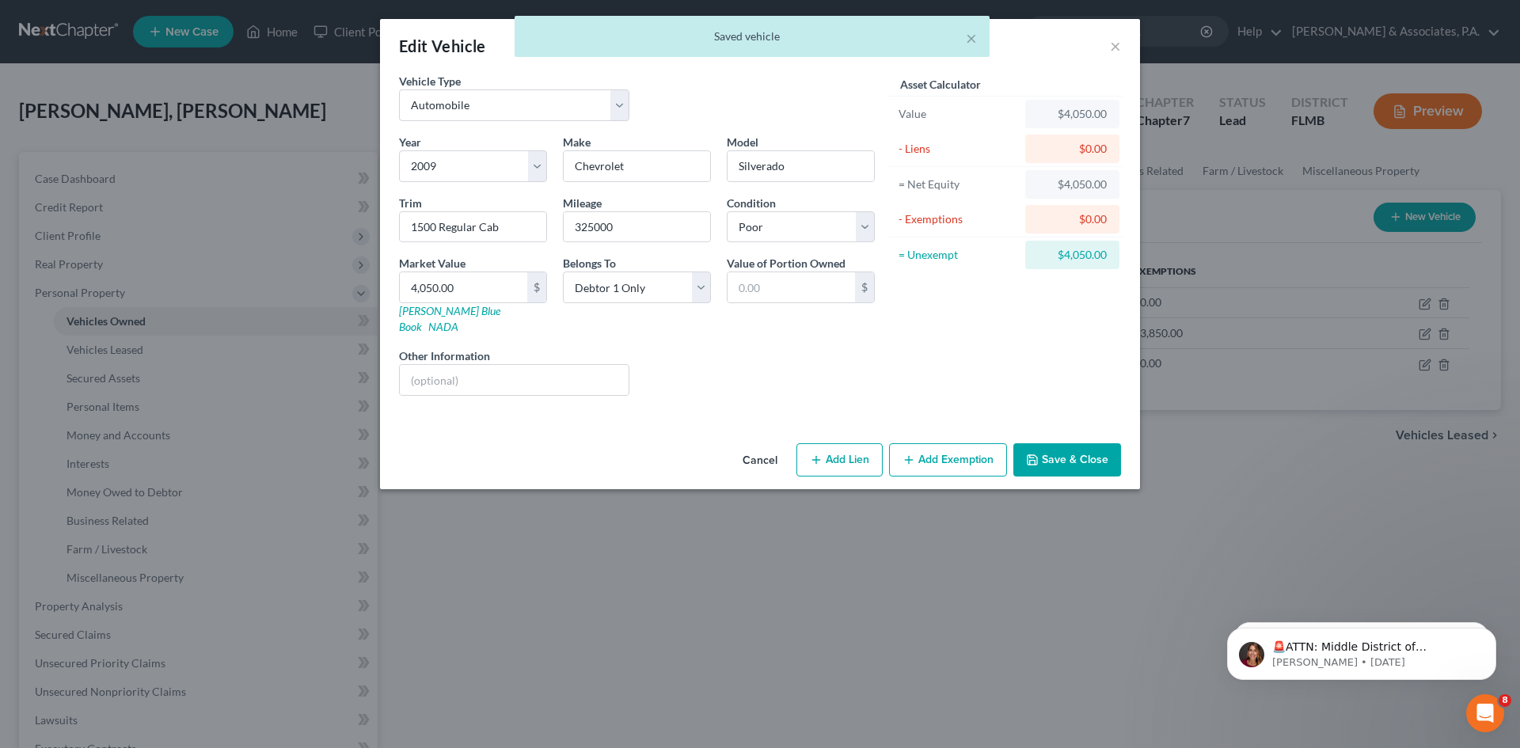
click at [924, 448] on button "Add Exemption" at bounding box center [948, 459] width 118 height 33
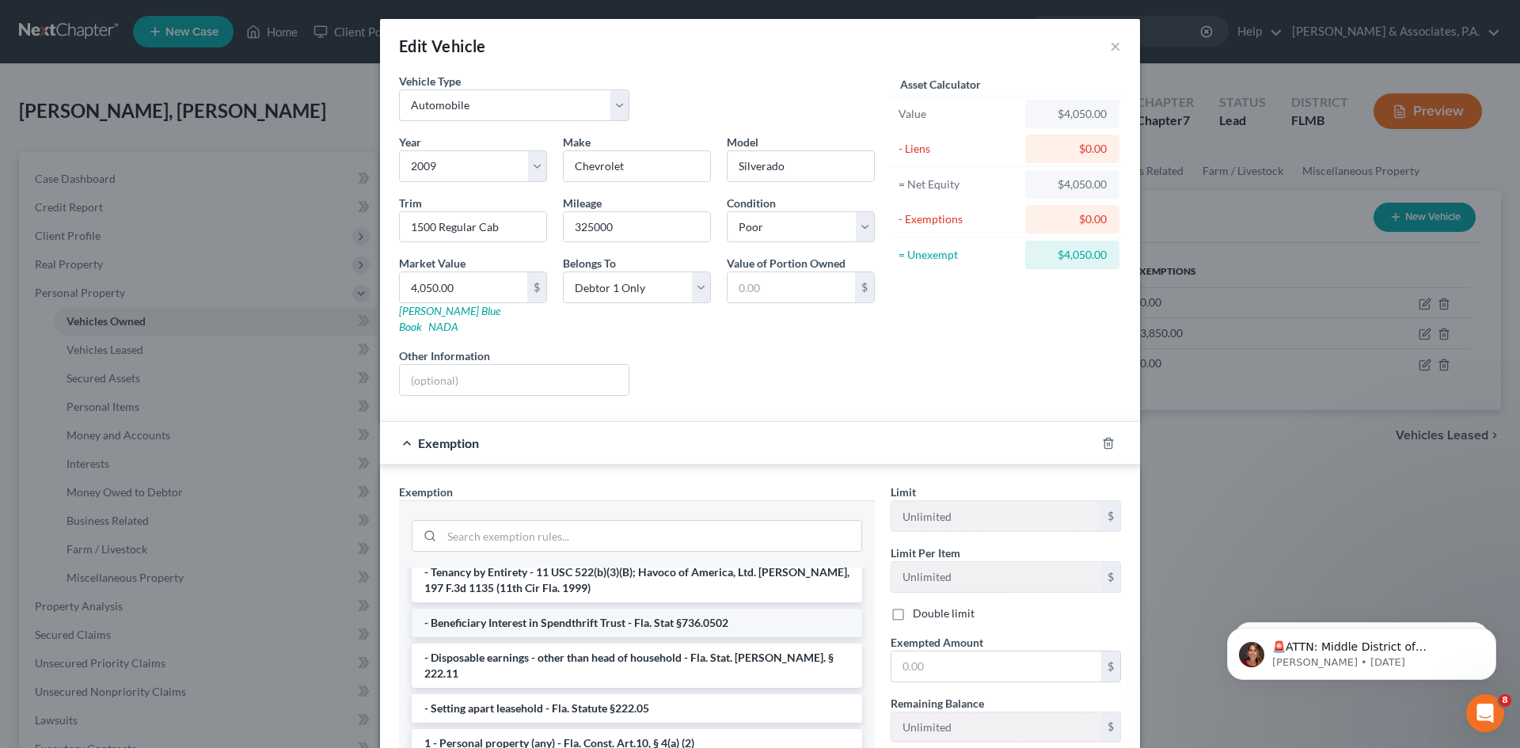
scroll to position [0, 0]
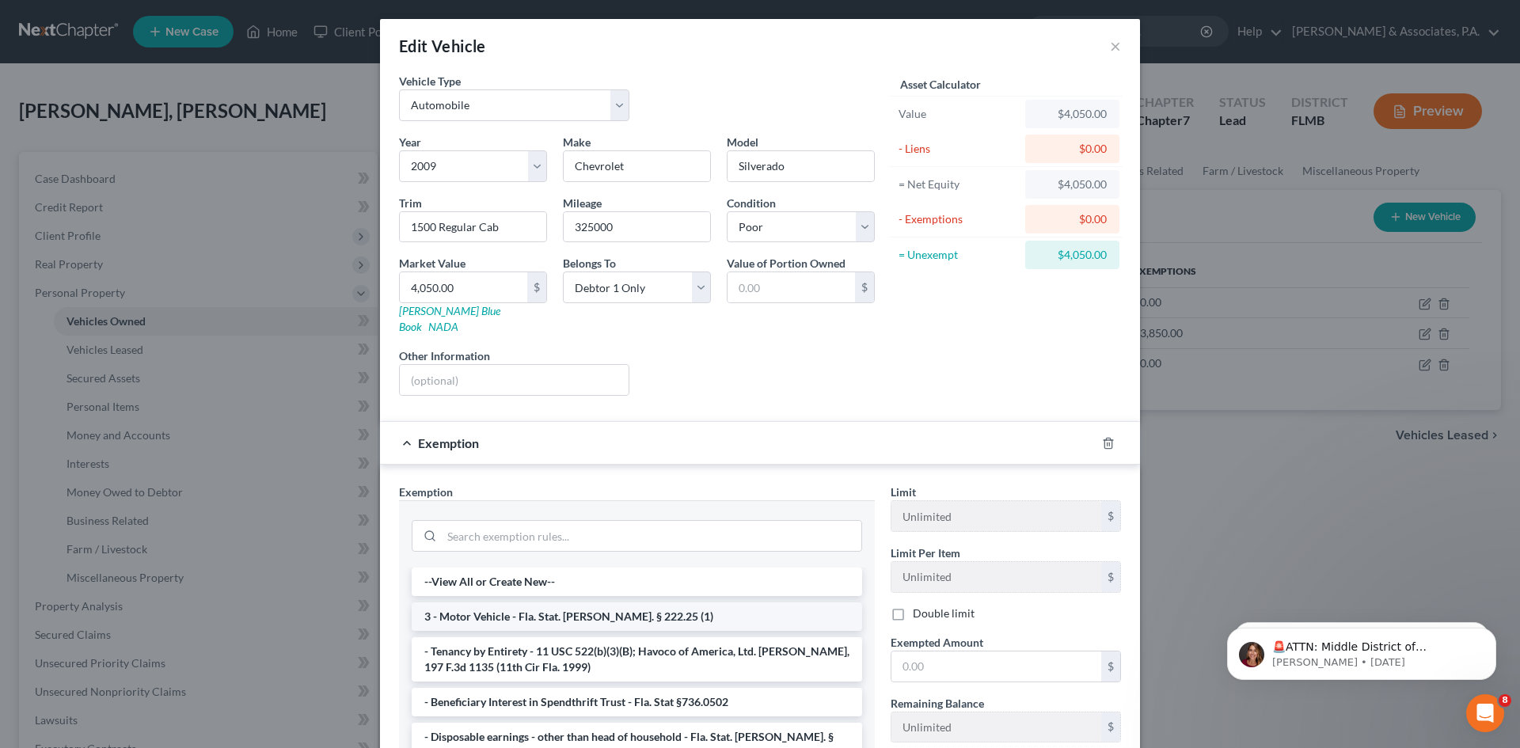
click at [580, 603] on li "3 - Motor Vehicle - Fla. Stat. [PERSON_NAME]. § 222.25 (1)" at bounding box center [637, 617] width 451 height 29
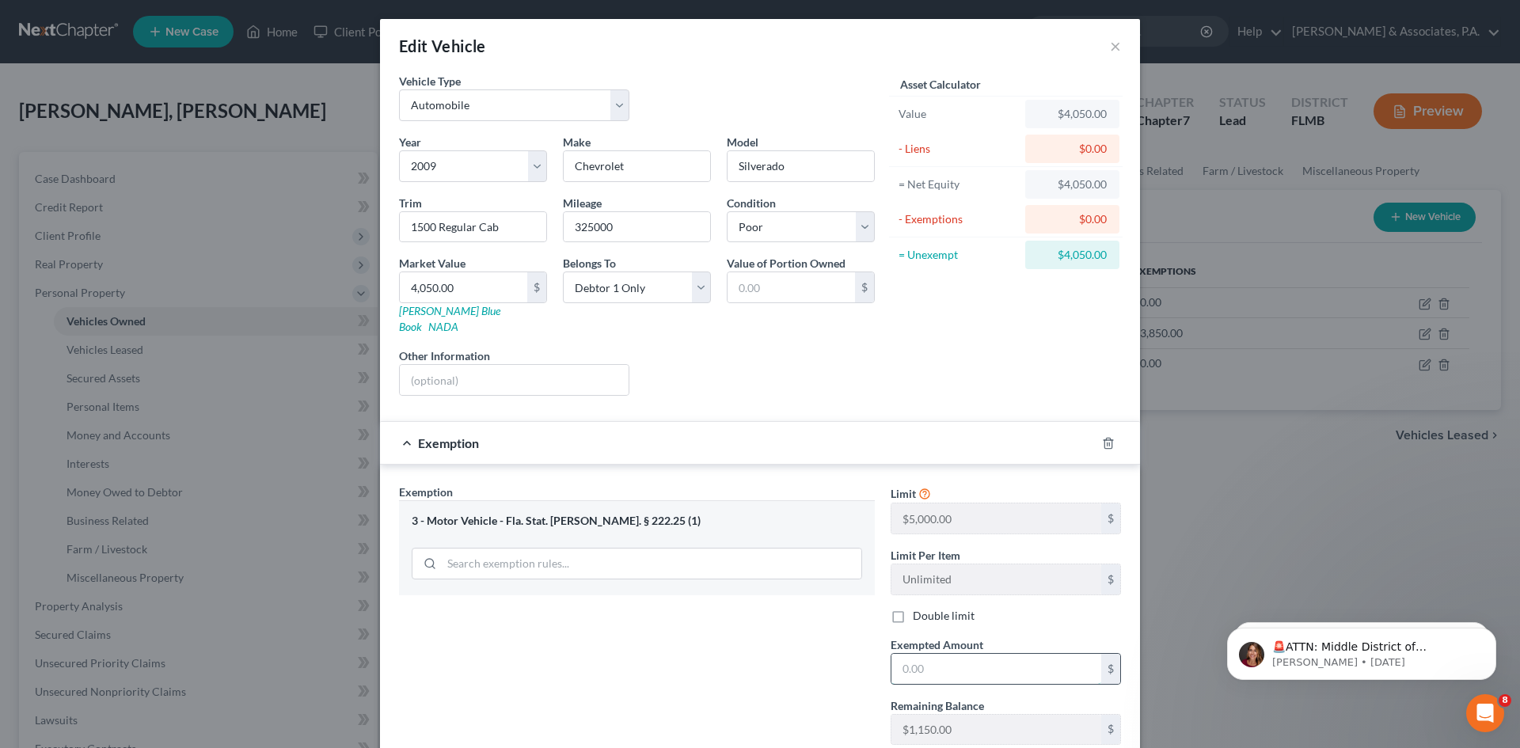
click at [907, 654] on input "text" at bounding box center [997, 669] width 210 height 30
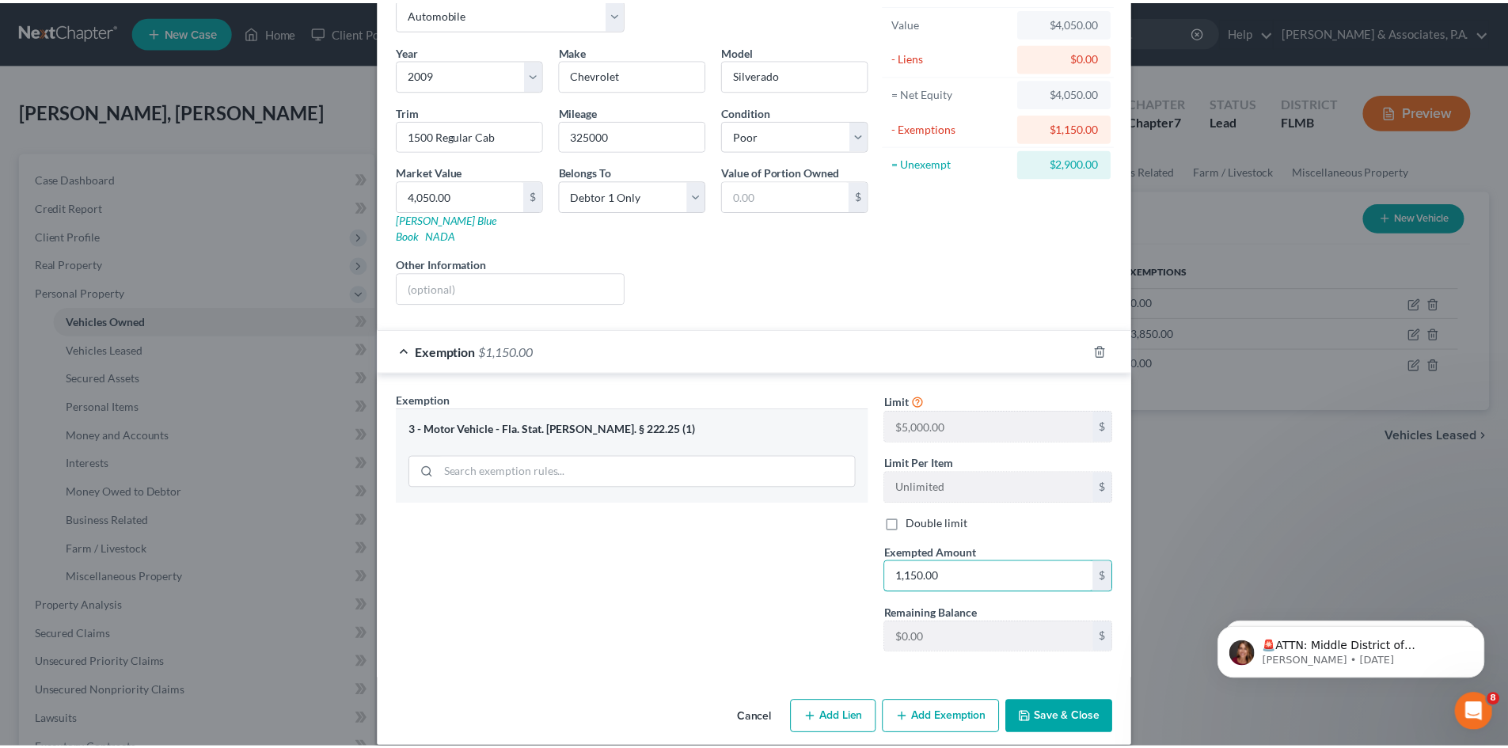
scroll to position [94, 0]
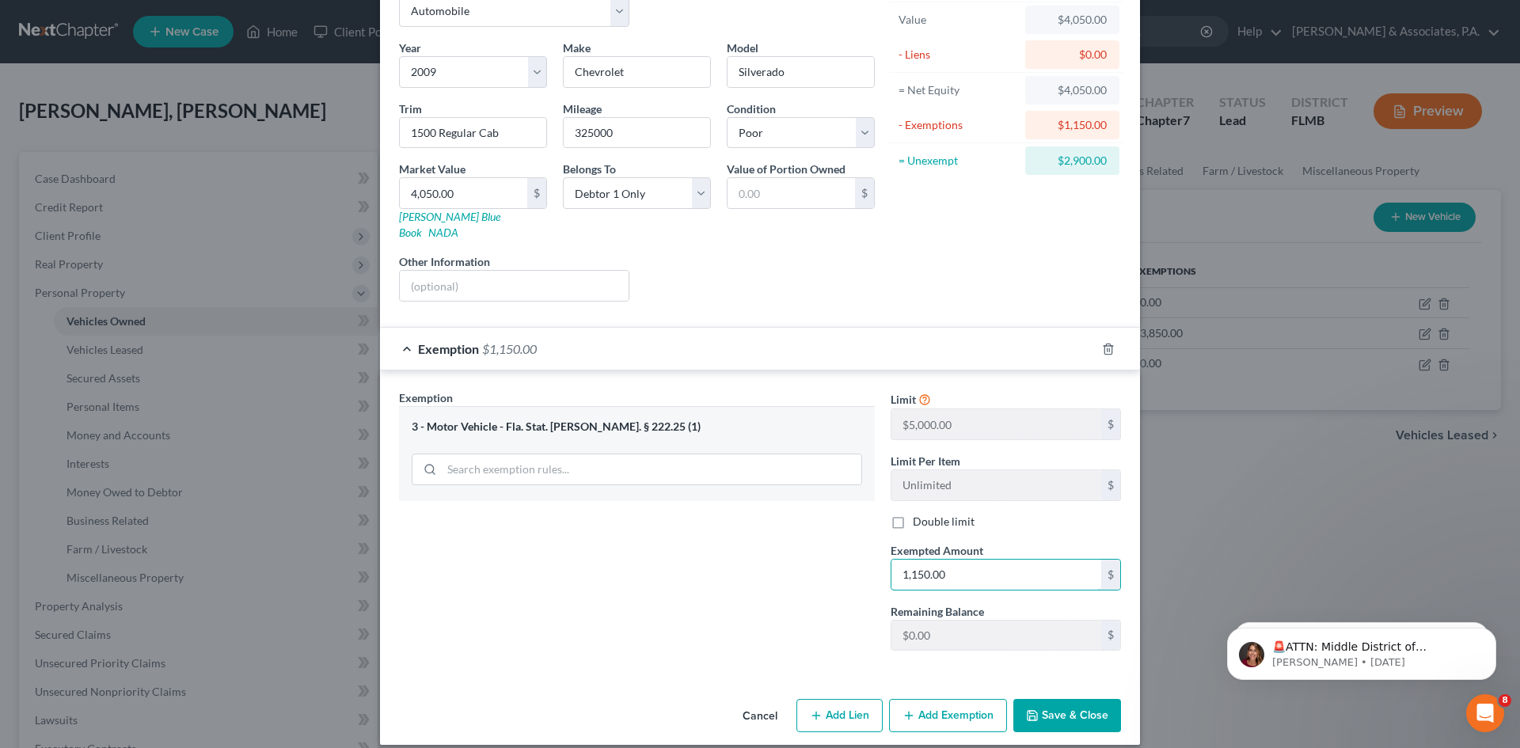
type input "1,150.00"
click at [1087, 705] on button "Save & Close" at bounding box center [1068, 715] width 108 height 33
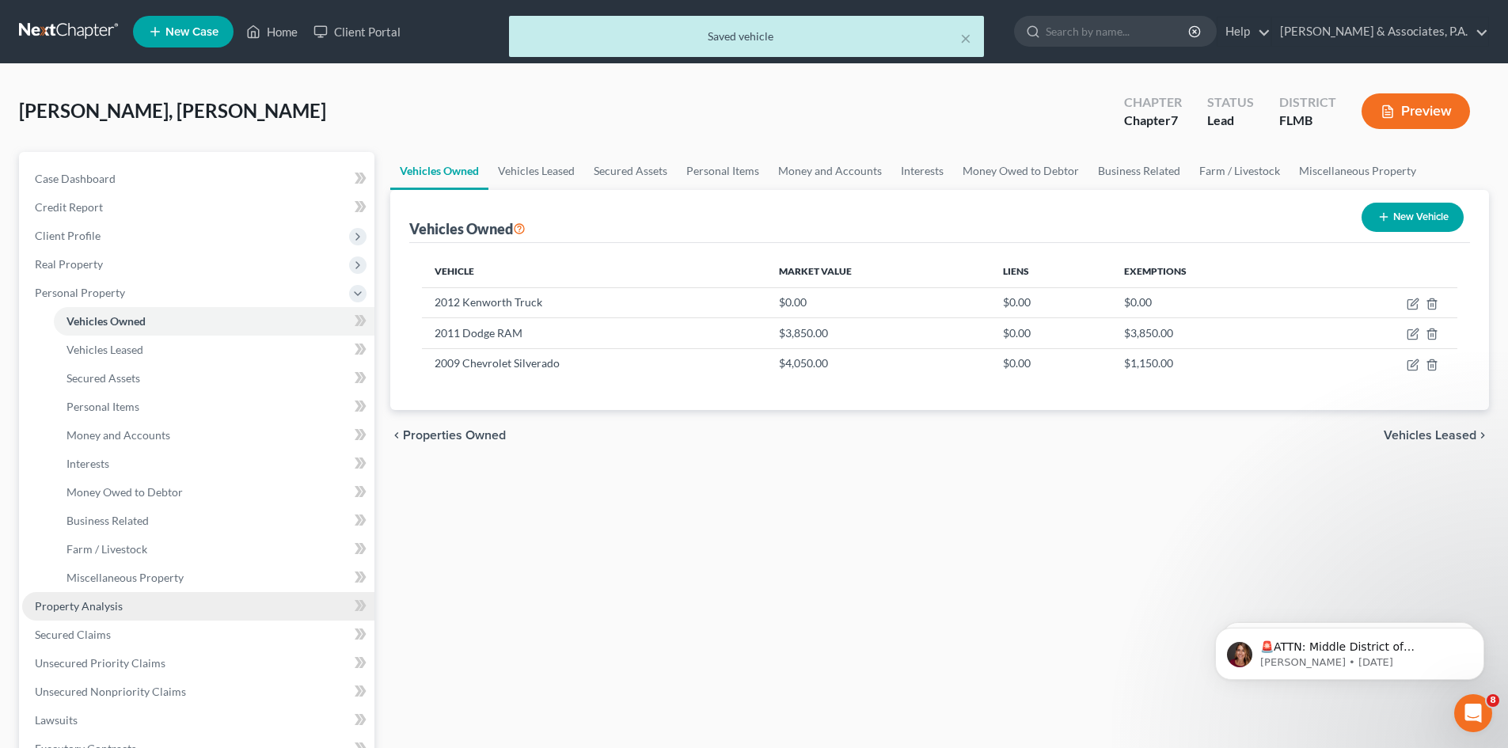
click at [138, 611] on link "Property Analysis" at bounding box center [198, 606] width 352 height 29
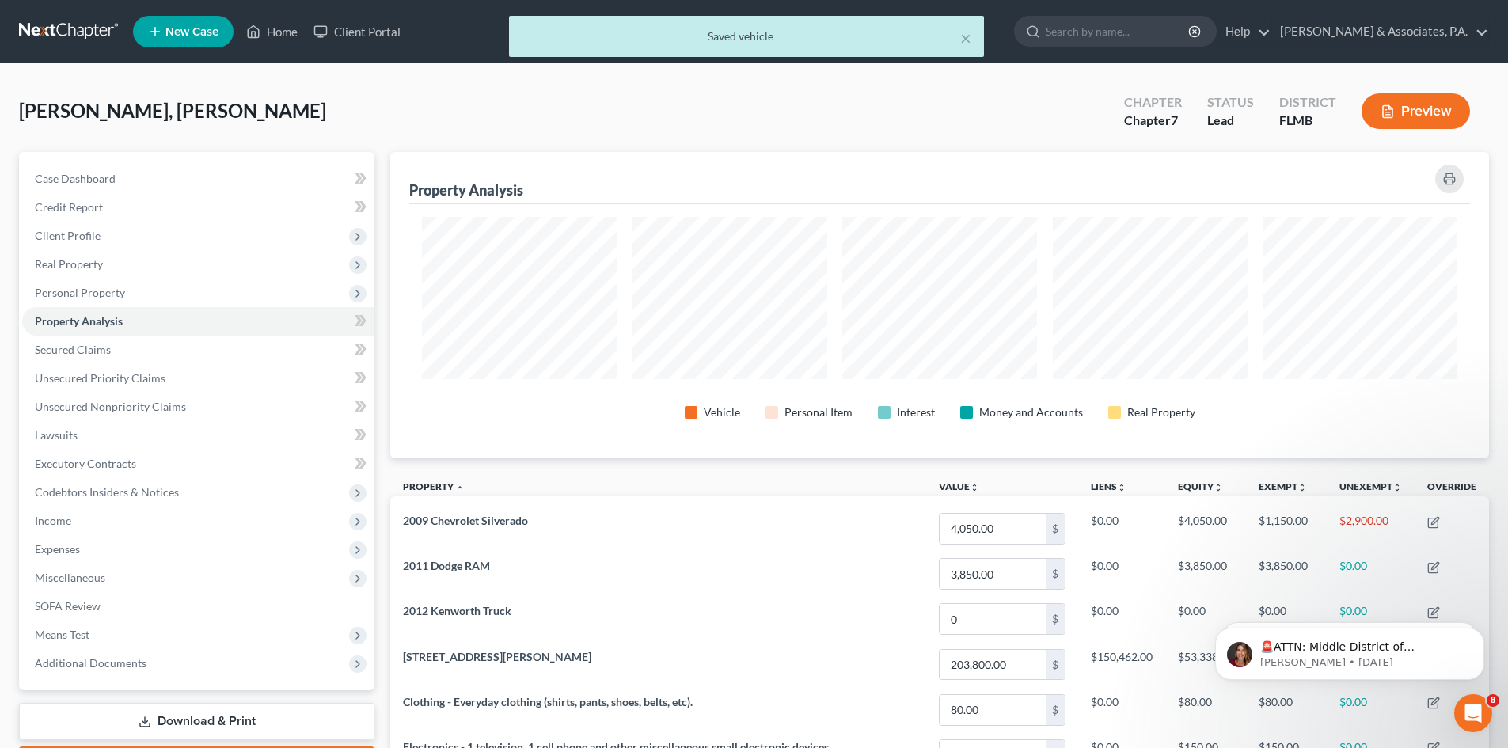
scroll to position [306, 1099]
